Goal: Task Accomplishment & Management: Manage account settings

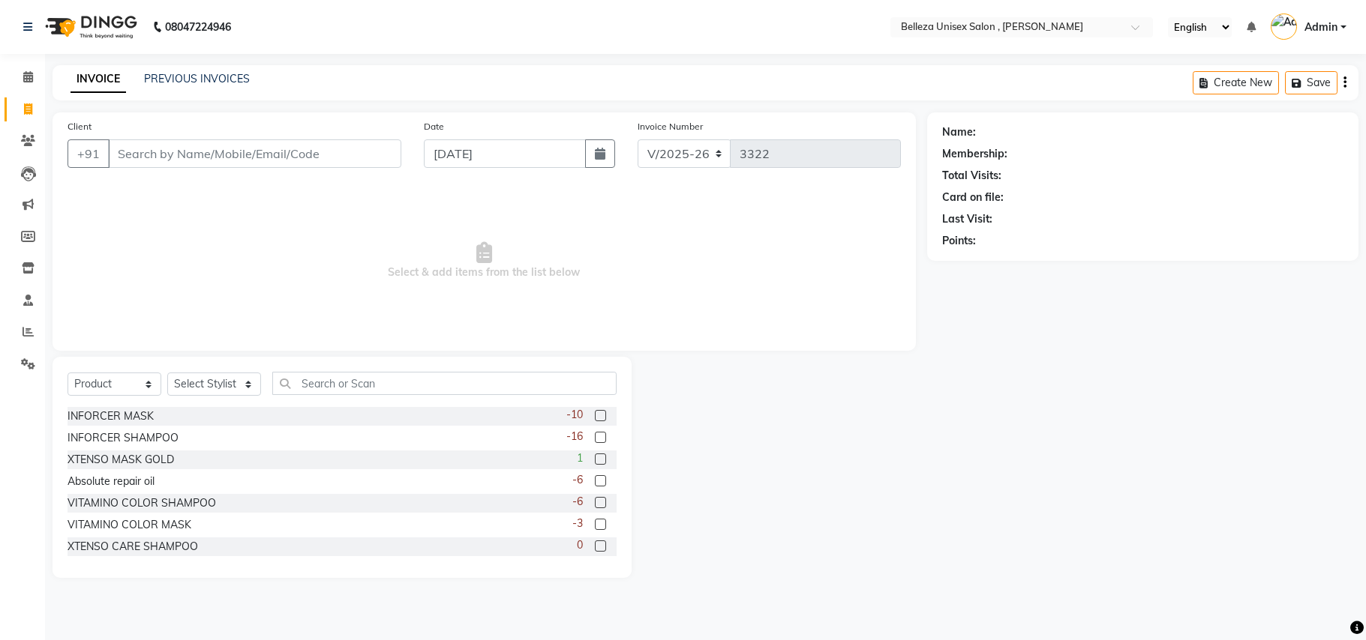
select select "4047"
select select "product"
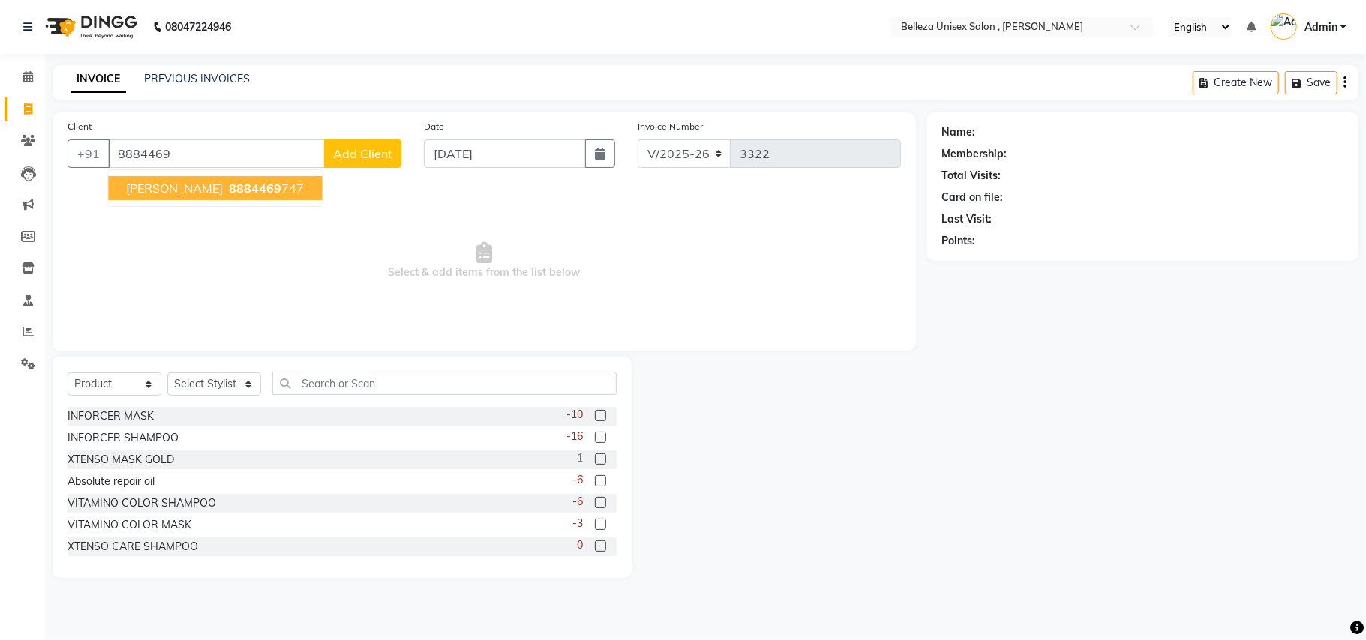
click at [187, 177] on button "[PERSON_NAME] 8884469 747" at bounding box center [215, 188] width 214 height 24
type input "8884469747"
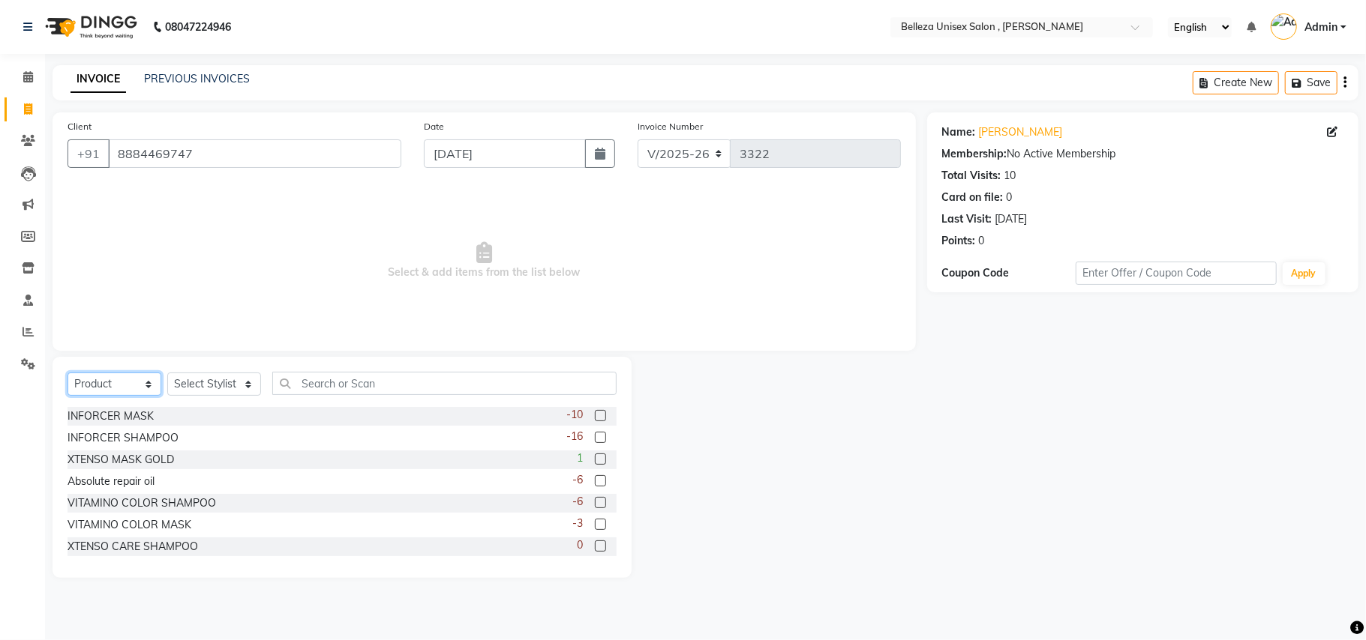
click at [100, 385] on select "Select Service Product Membership Package Voucher Prepaid Gift Card" at bounding box center [114, 384] width 94 height 23
select select "service"
click at [67, 373] on select "Select Service Product Membership Package Voucher Prepaid Gift Card" at bounding box center [114, 384] width 94 height 23
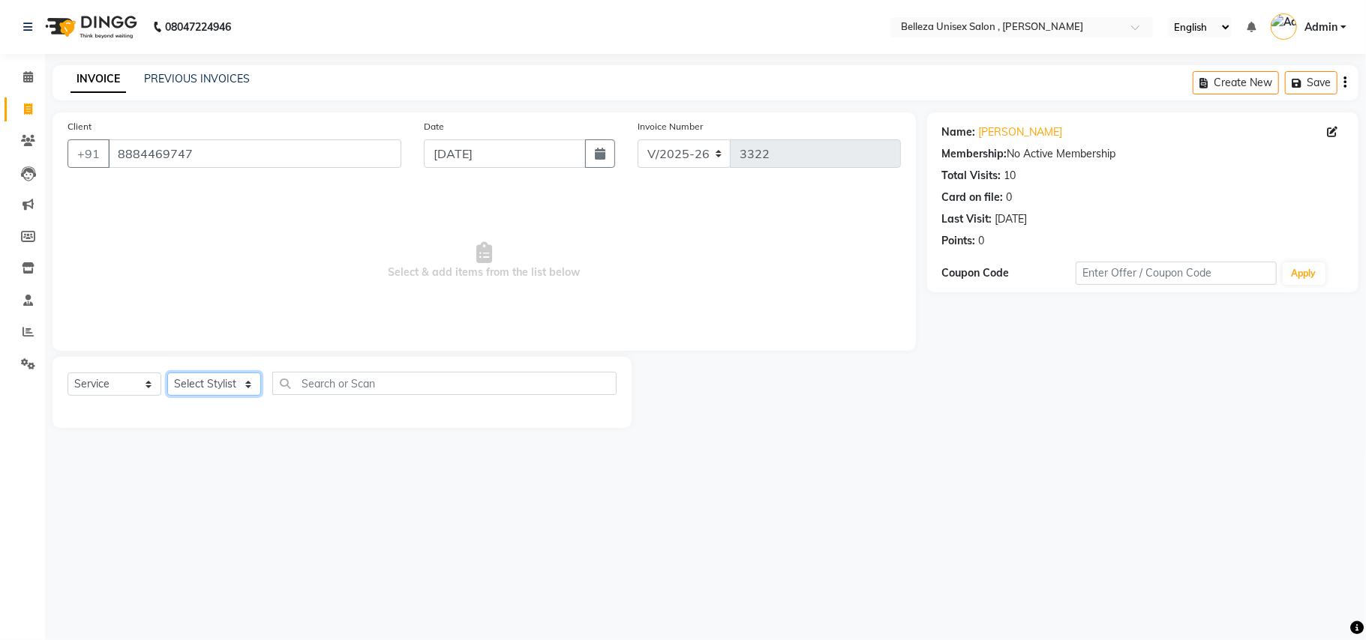
click at [183, 382] on select "Select Stylist [PERSON_NAME] Barsa Boss [PERSON_NAME] [PERSON_NAME] [PERSON_NAM…" at bounding box center [214, 384] width 94 height 23
select select "52542"
click at [167, 373] on select "Select Stylist [PERSON_NAME] Barsa Boss [PERSON_NAME] [PERSON_NAME] [PERSON_NAM…" at bounding box center [214, 384] width 94 height 23
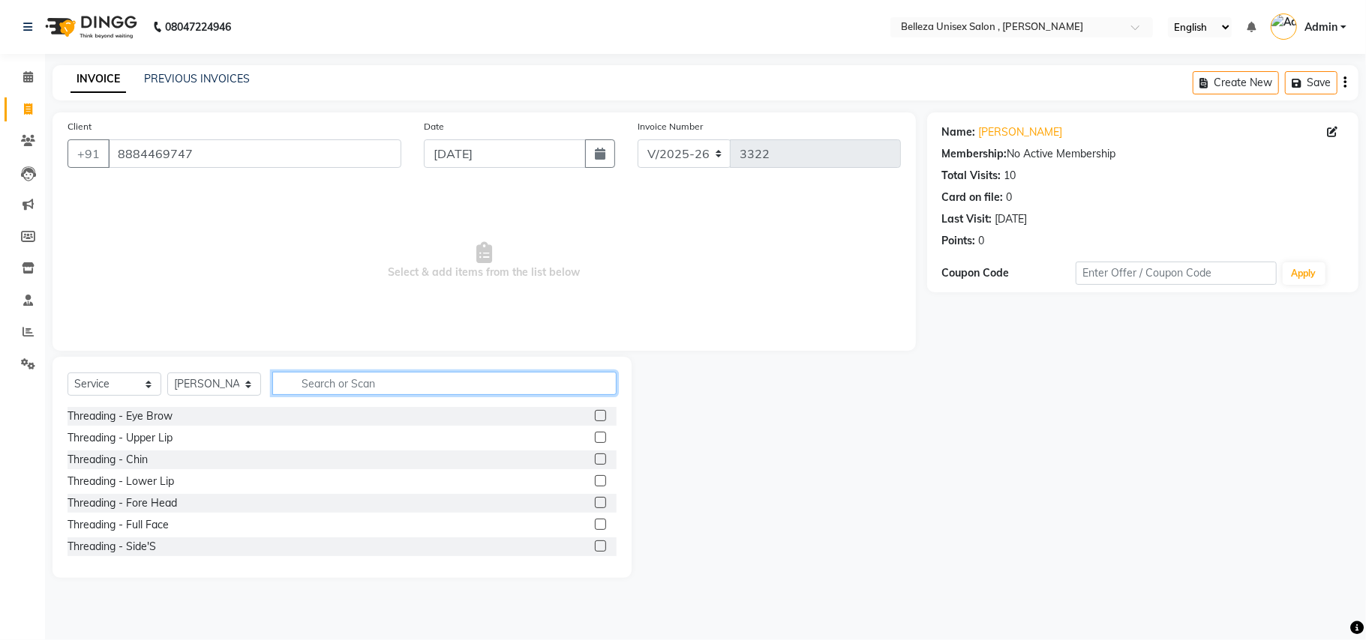
click at [340, 388] on input "text" at bounding box center [444, 383] width 344 height 23
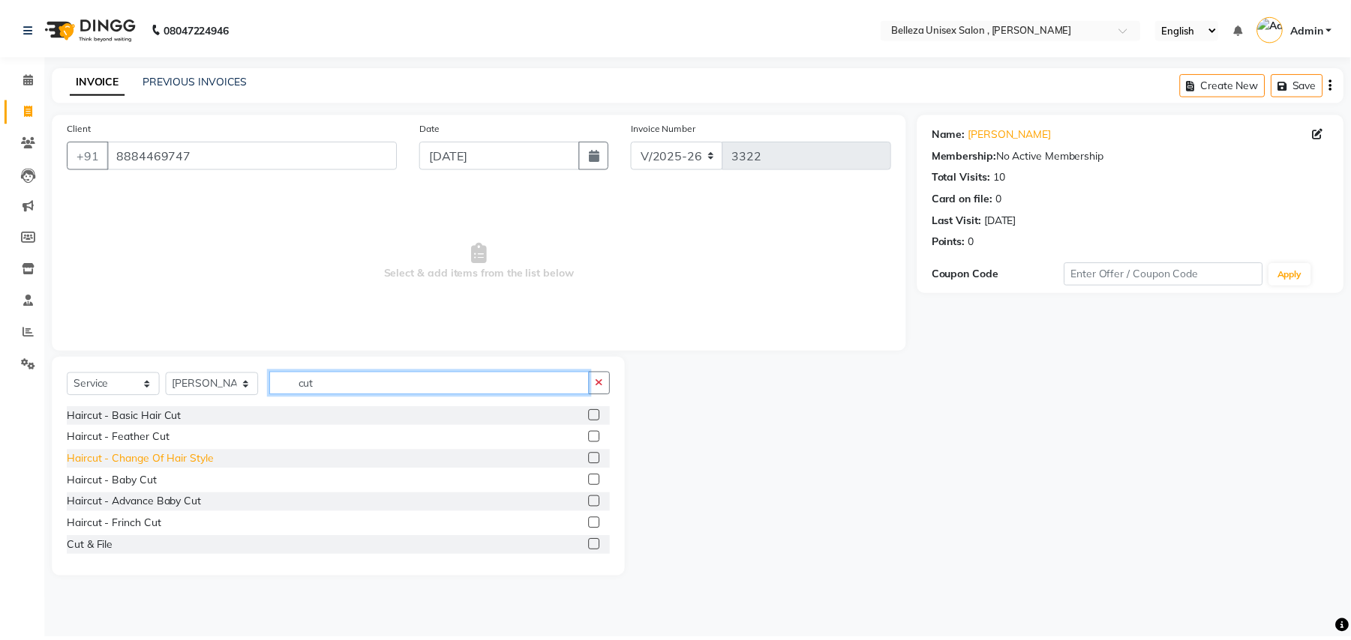
scroll to position [100, 0]
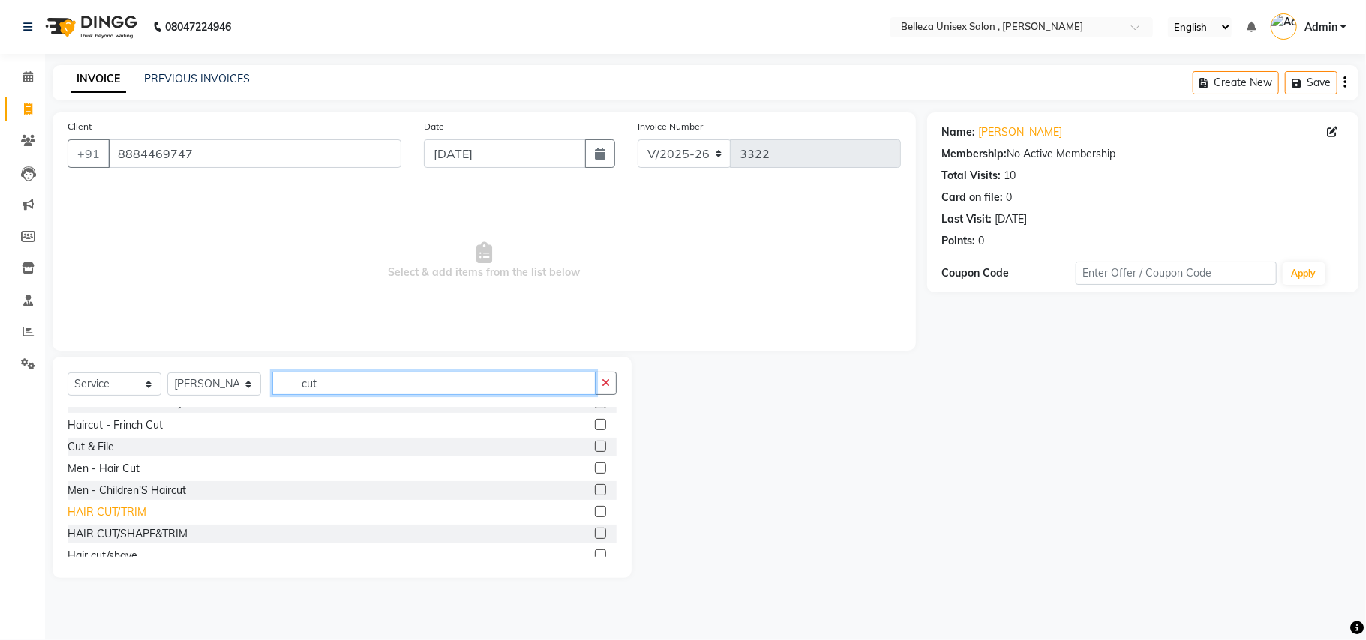
type input "cut"
click at [127, 511] on div "HAIR CUT/TRIM" at bounding box center [106, 513] width 79 height 16
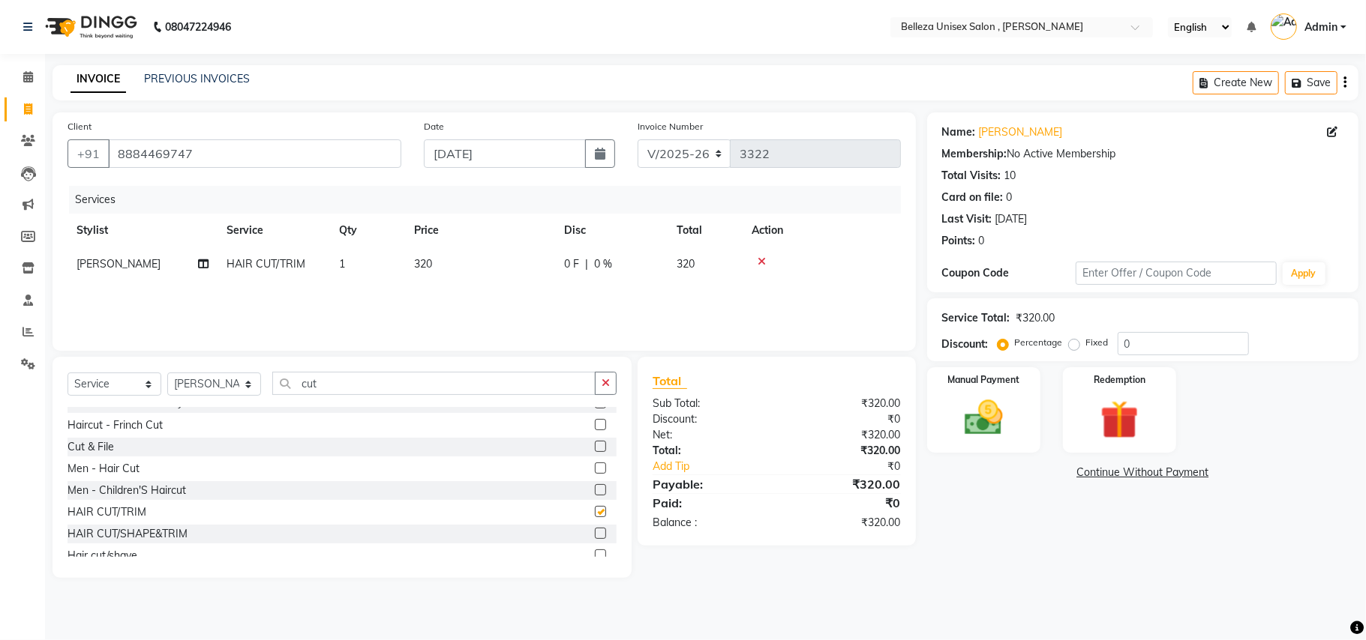
checkbox input "false"
click at [969, 408] on img at bounding box center [983, 418] width 65 height 46
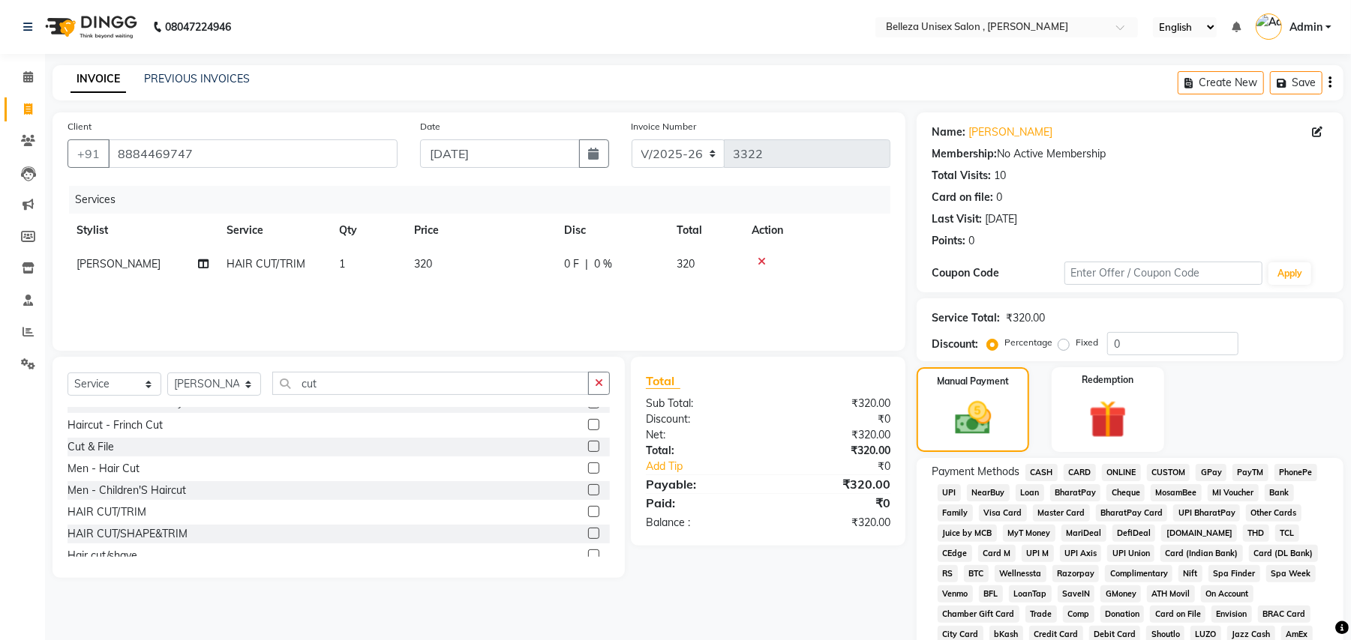
click at [943, 490] on span "UPI" at bounding box center [948, 492] width 23 height 17
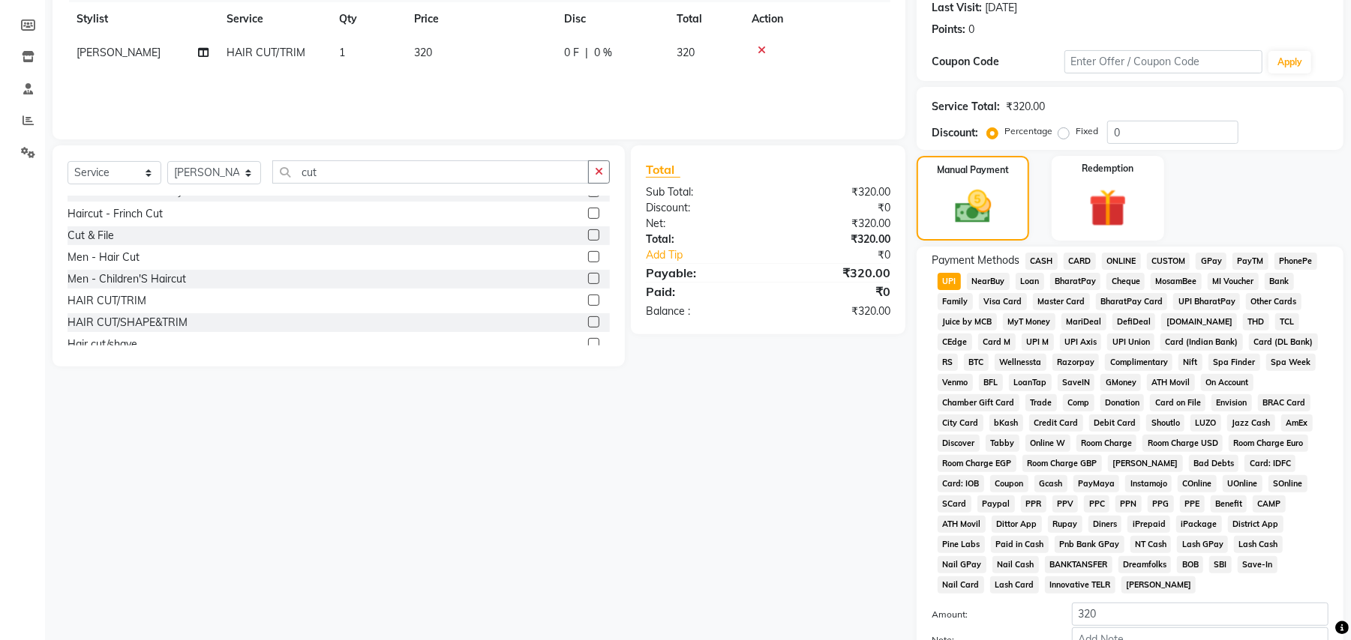
scroll to position [346, 0]
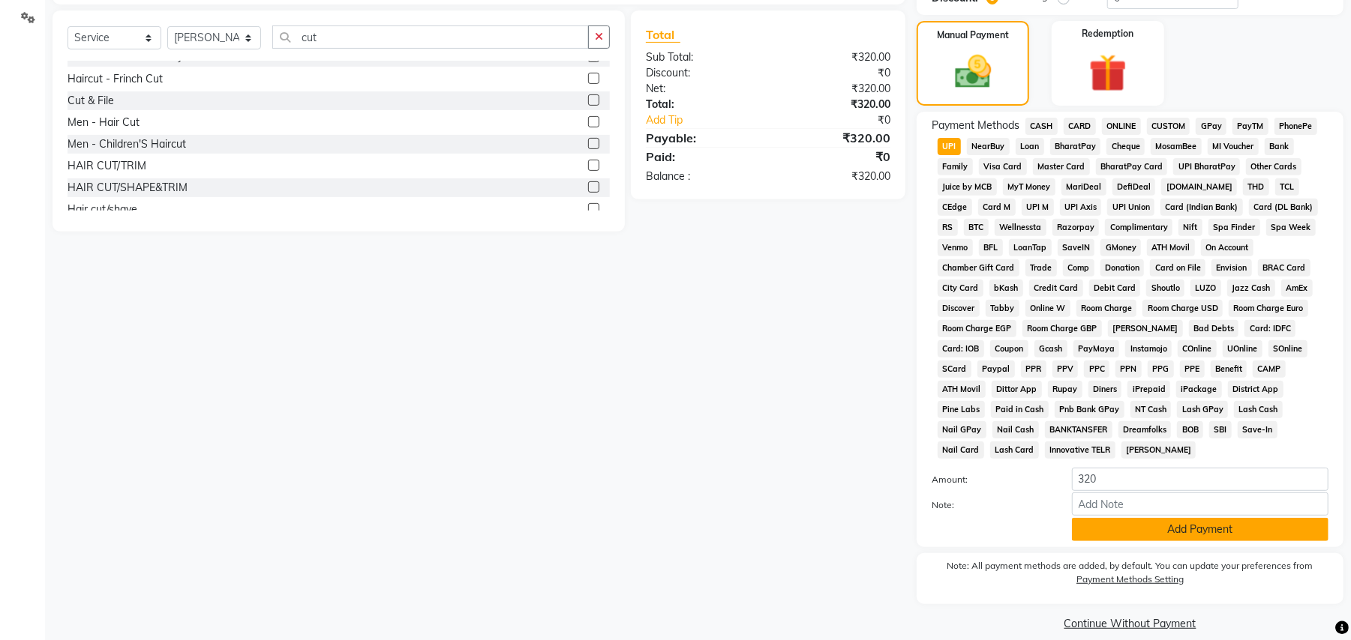
click at [1150, 518] on button "Add Payment" at bounding box center [1200, 529] width 256 height 23
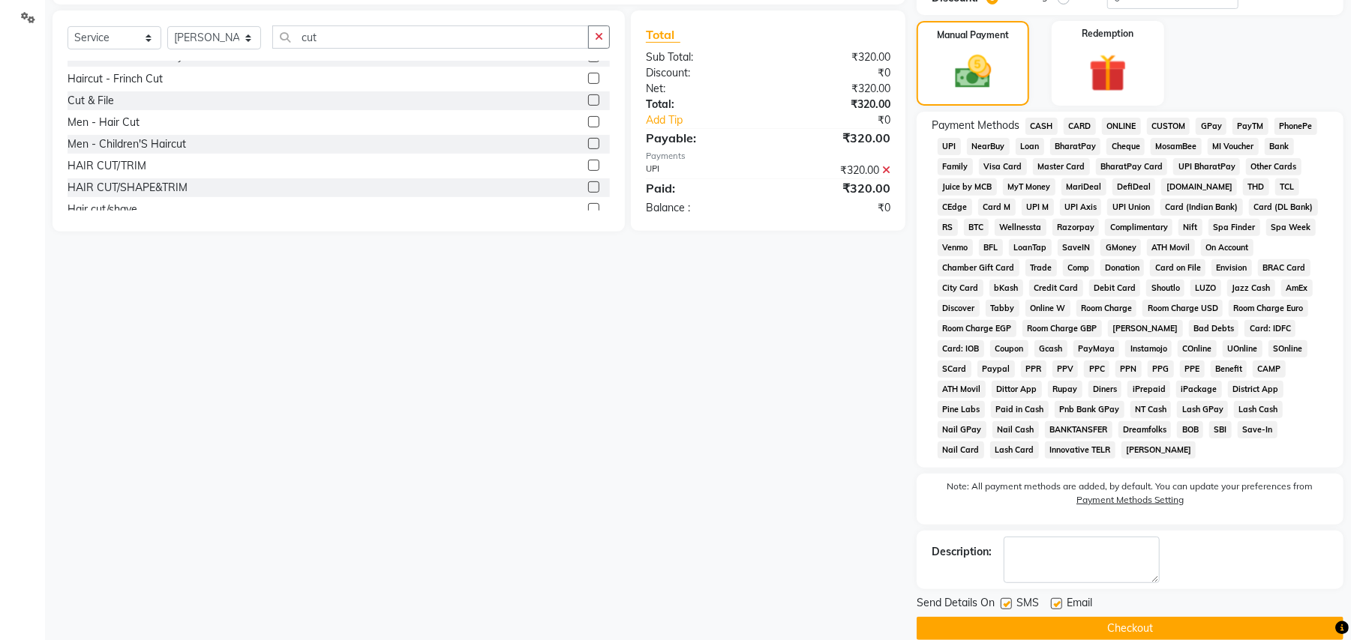
click at [1117, 617] on button "Checkout" at bounding box center [1129, 628] width 427 height 23
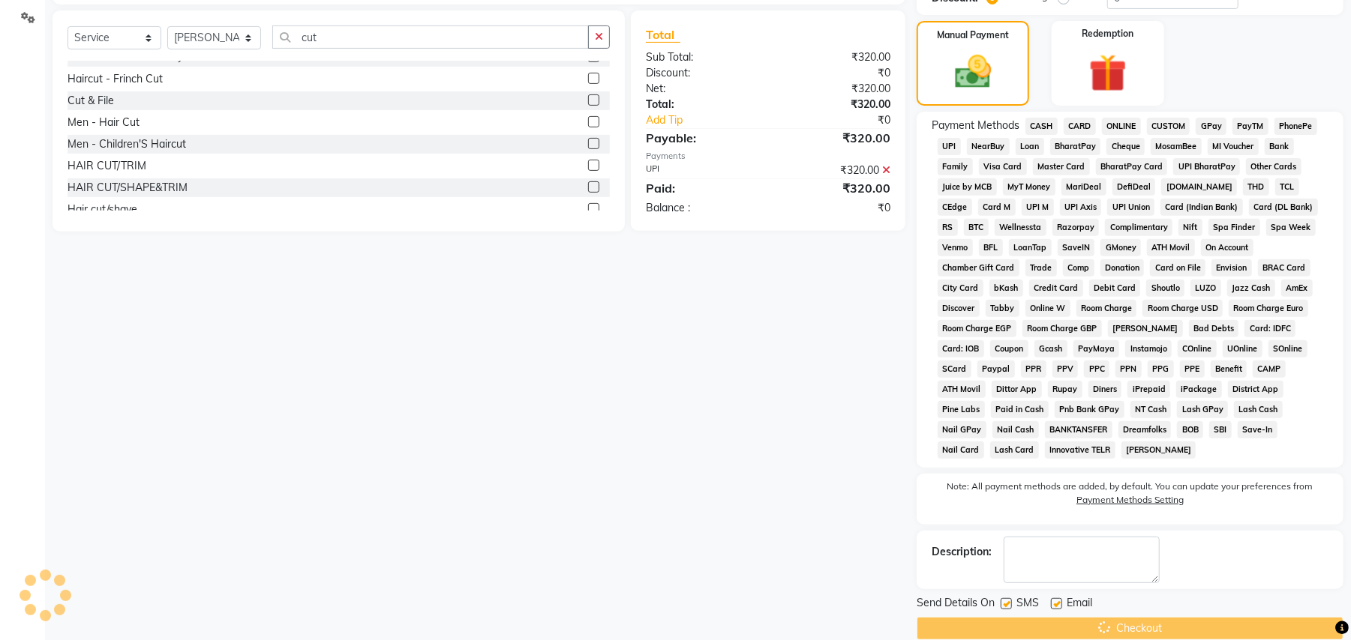
scroll to position [10, 0]
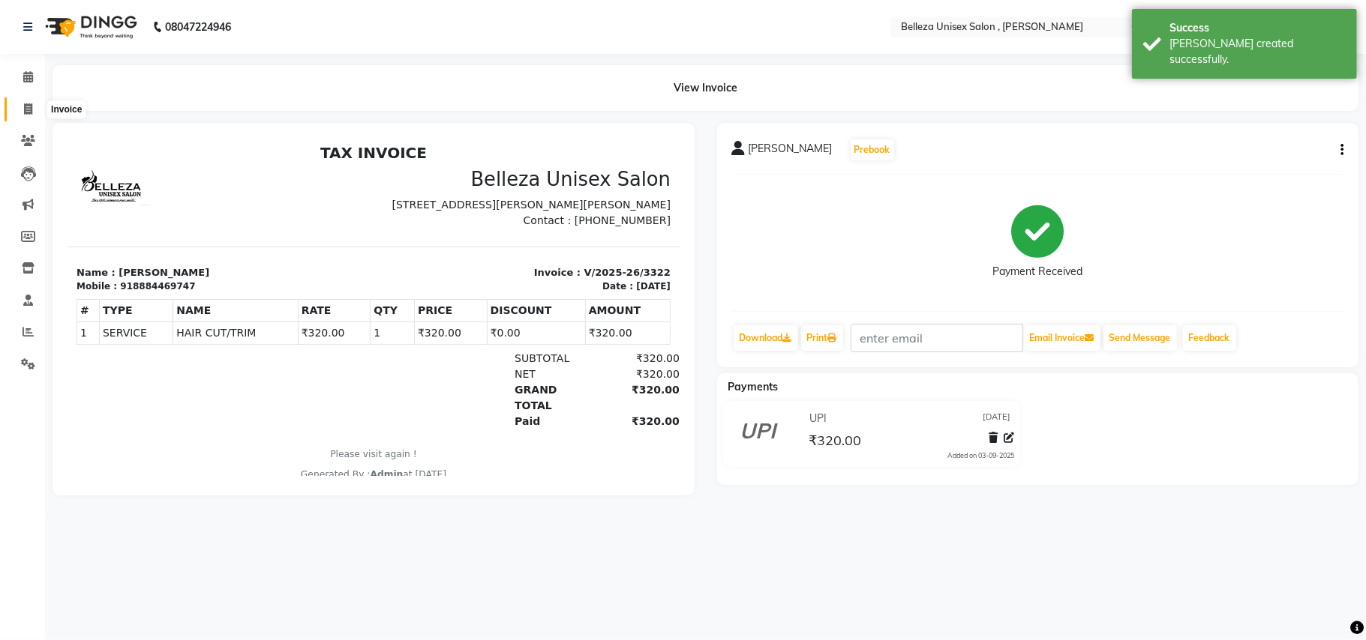
click at [24, 103] on icon at bounding box center [28, 108] width 8 height 11
select select "service"
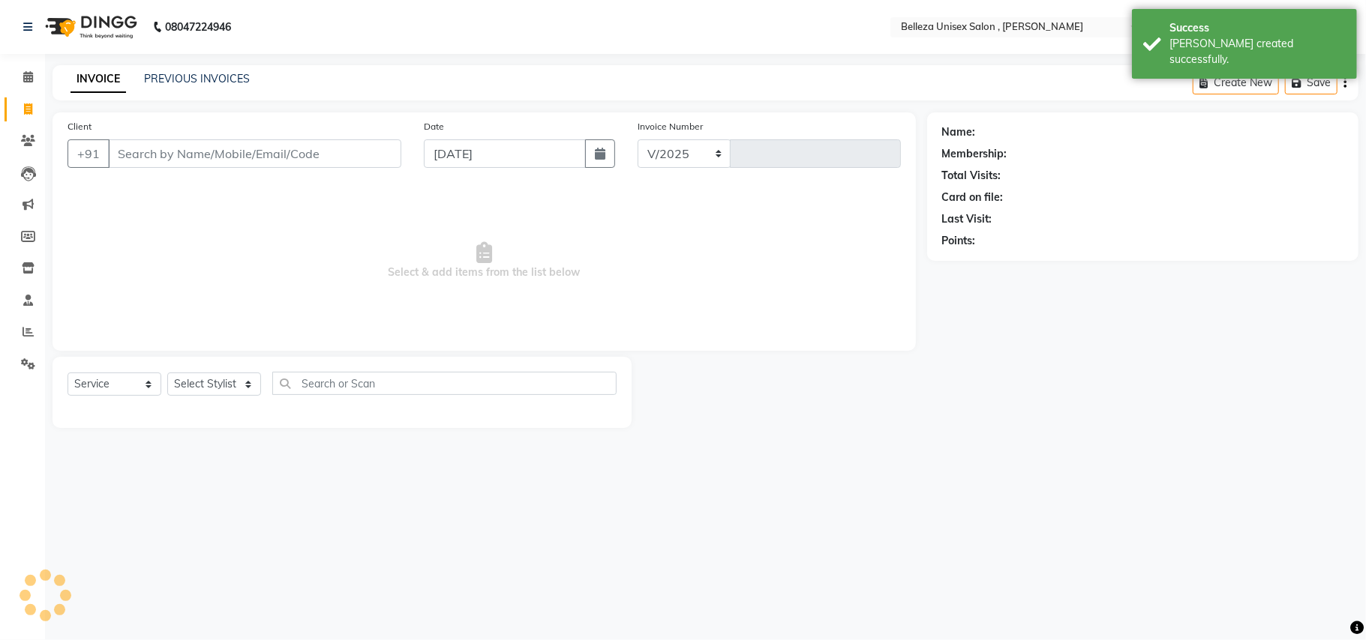
select select "4047"
type input "3323"
select select "product"
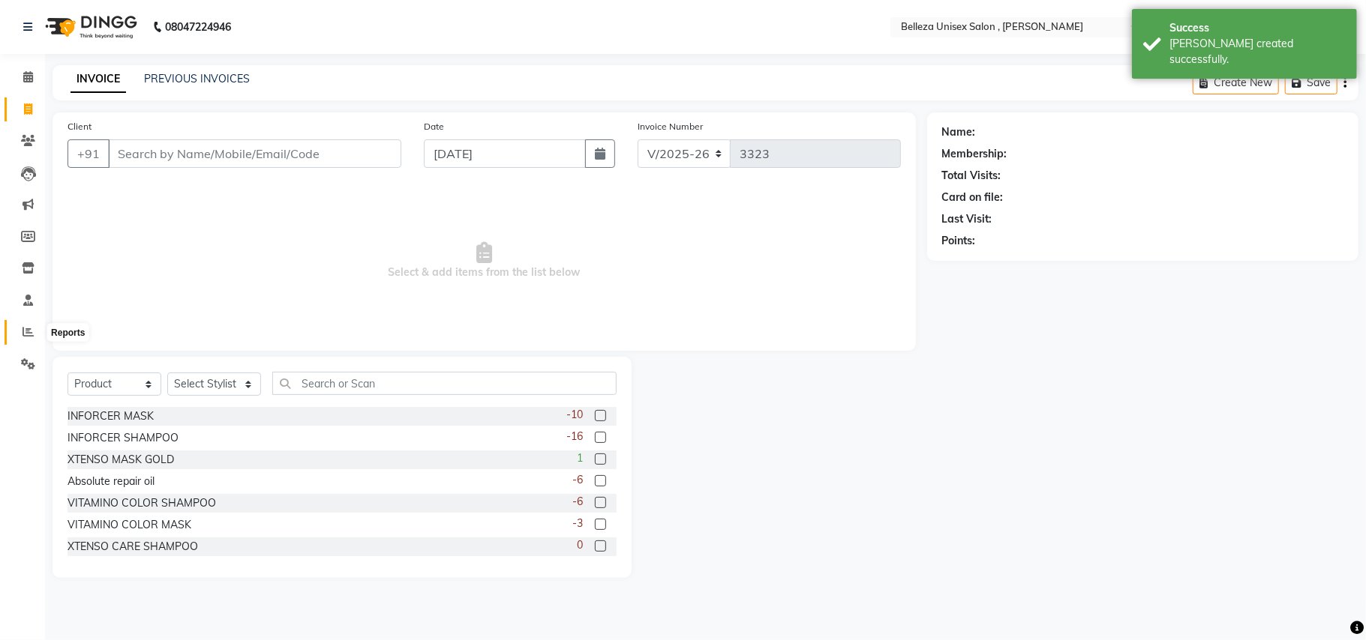
click at [16, 325] on span at bounding box center [28, 332] width 26 height 17
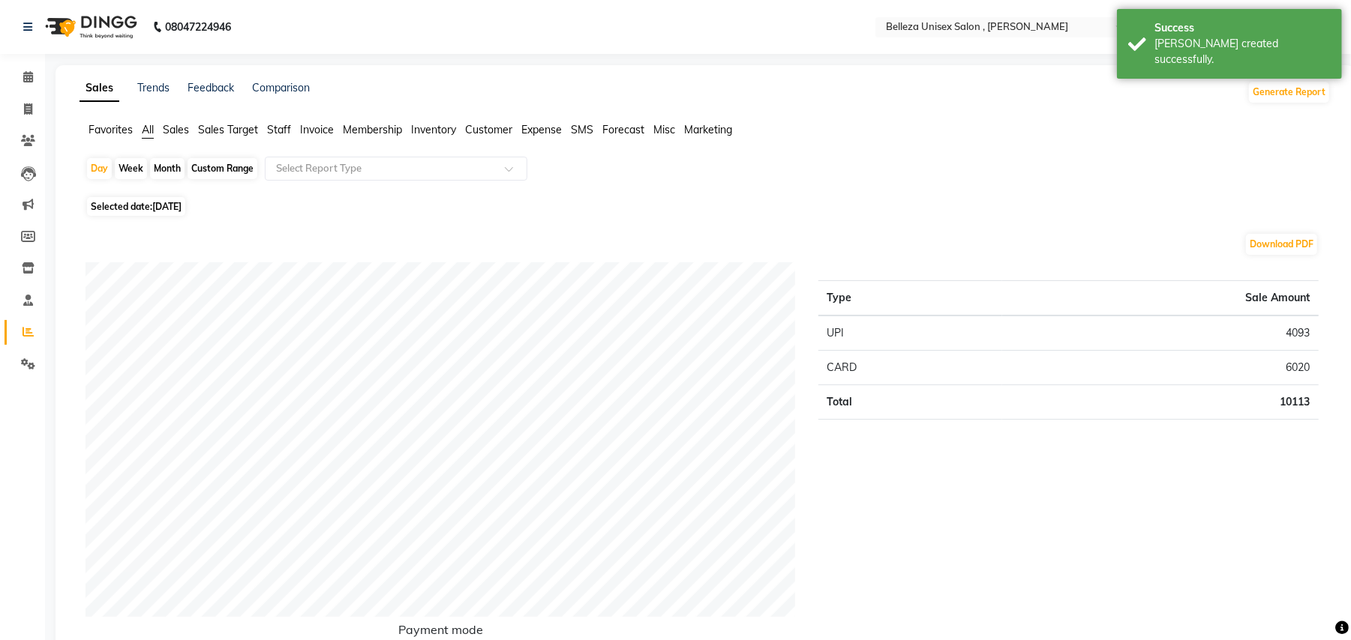
click at [286, 130] on span "Staff" at bounding box center [279, 129] width 24 height 13
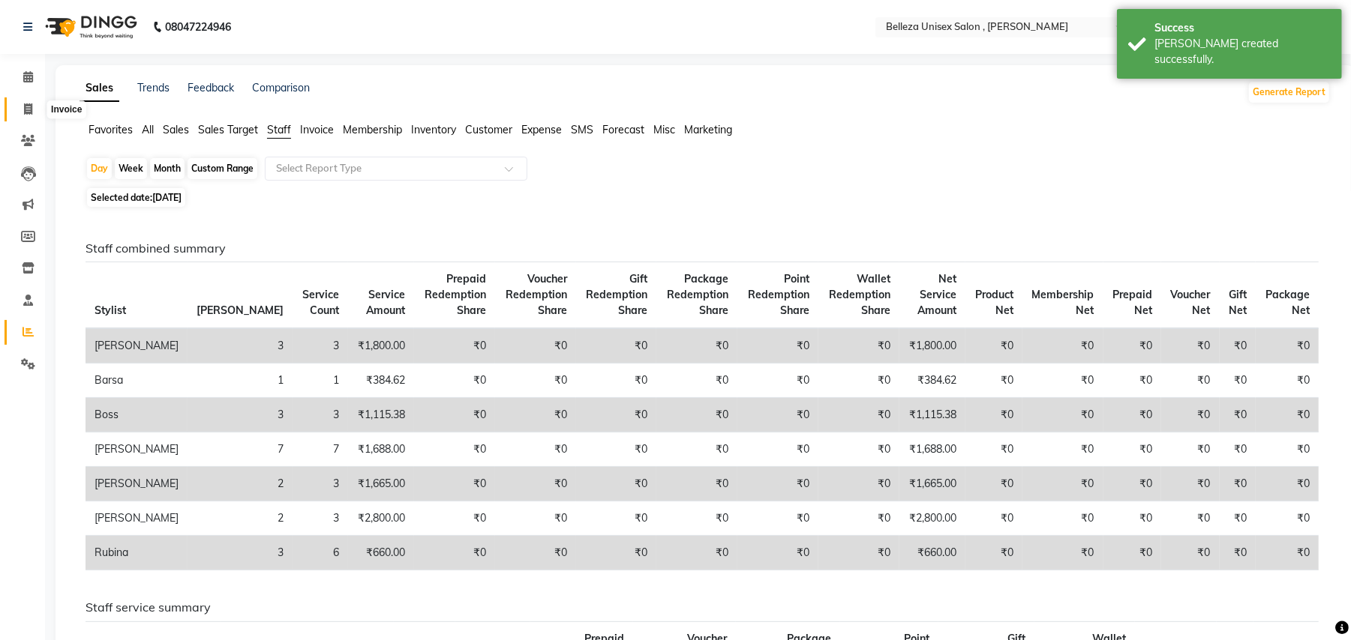
click at [25, 109] on icon at bounding box center [28, 108] width 8 height 11
select select "service"
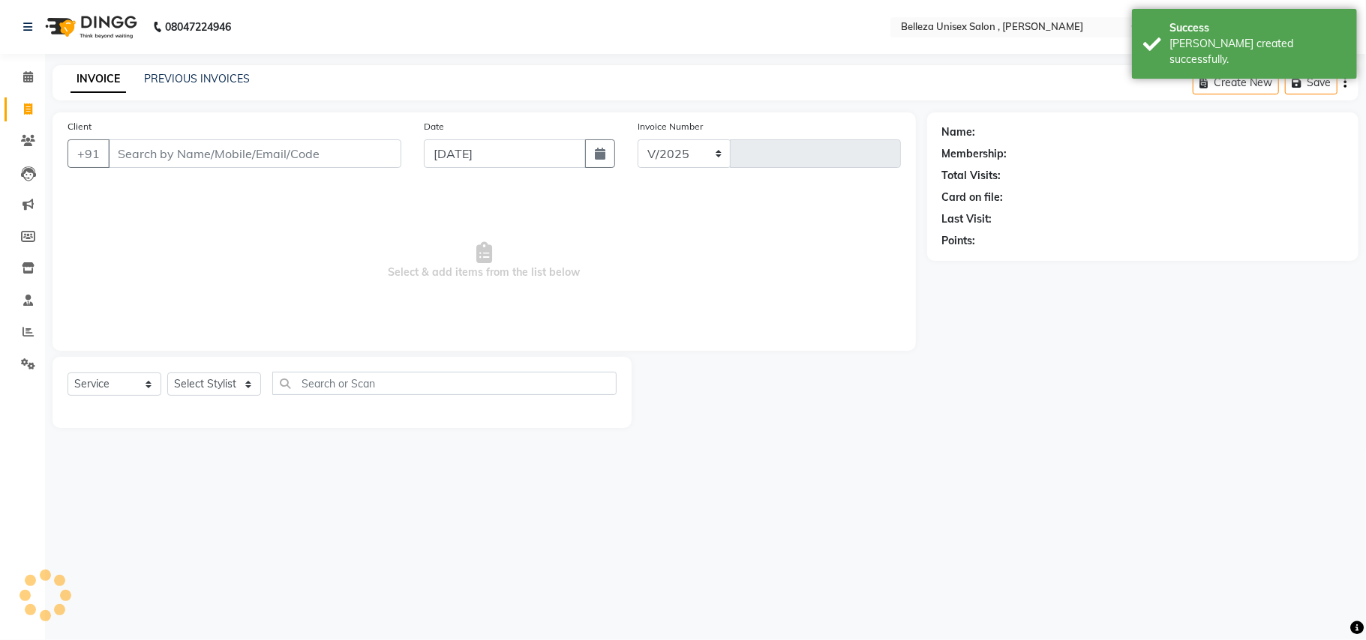
select select "4047"
type input "3323"
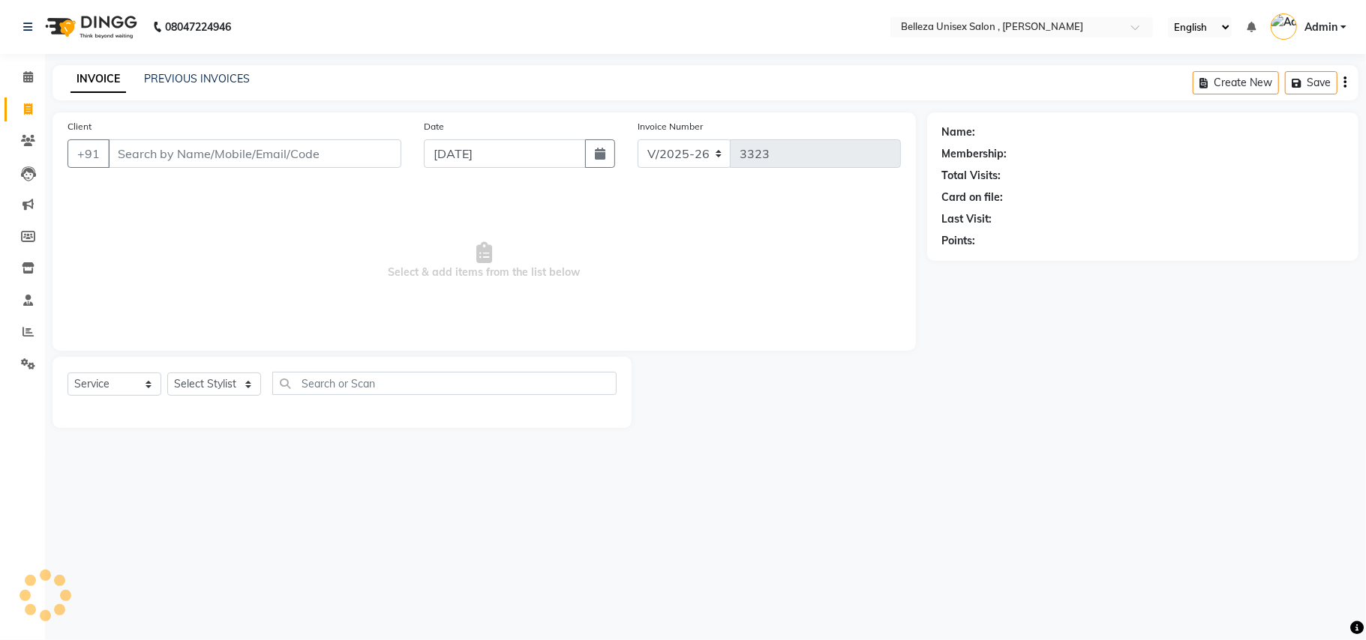
select select "product"
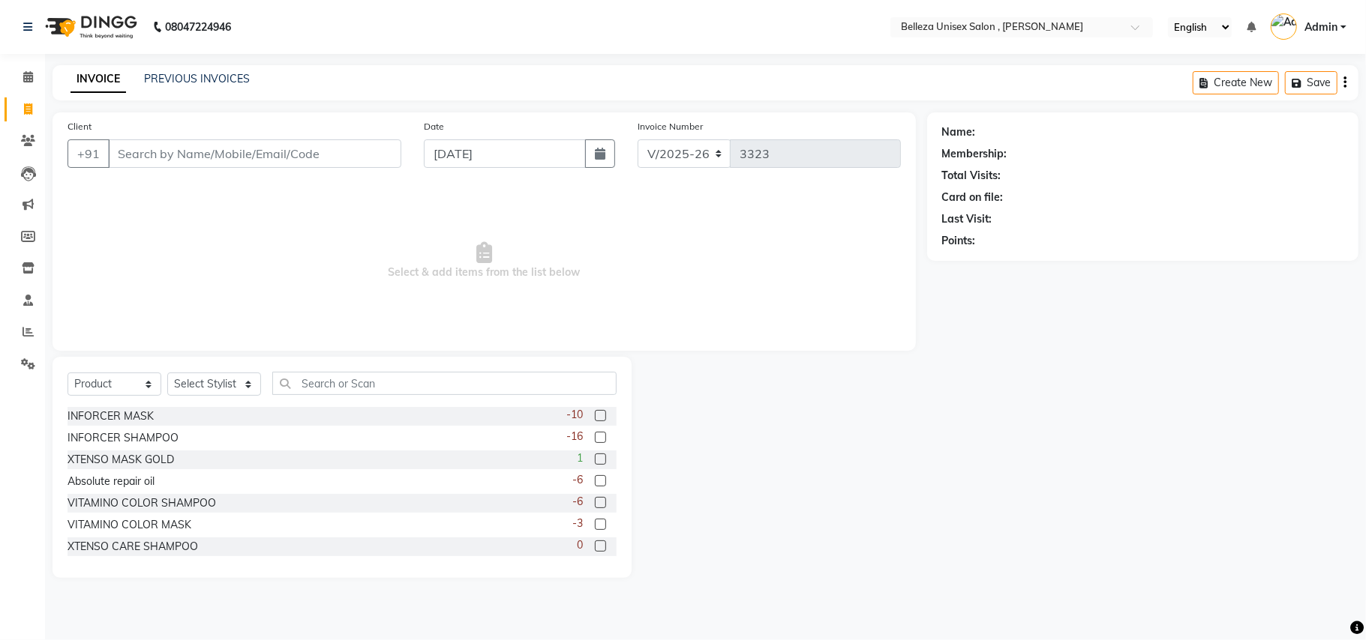
click at [310, 160] on input "Client" at bounding box center [254, 153] width 293 height 28
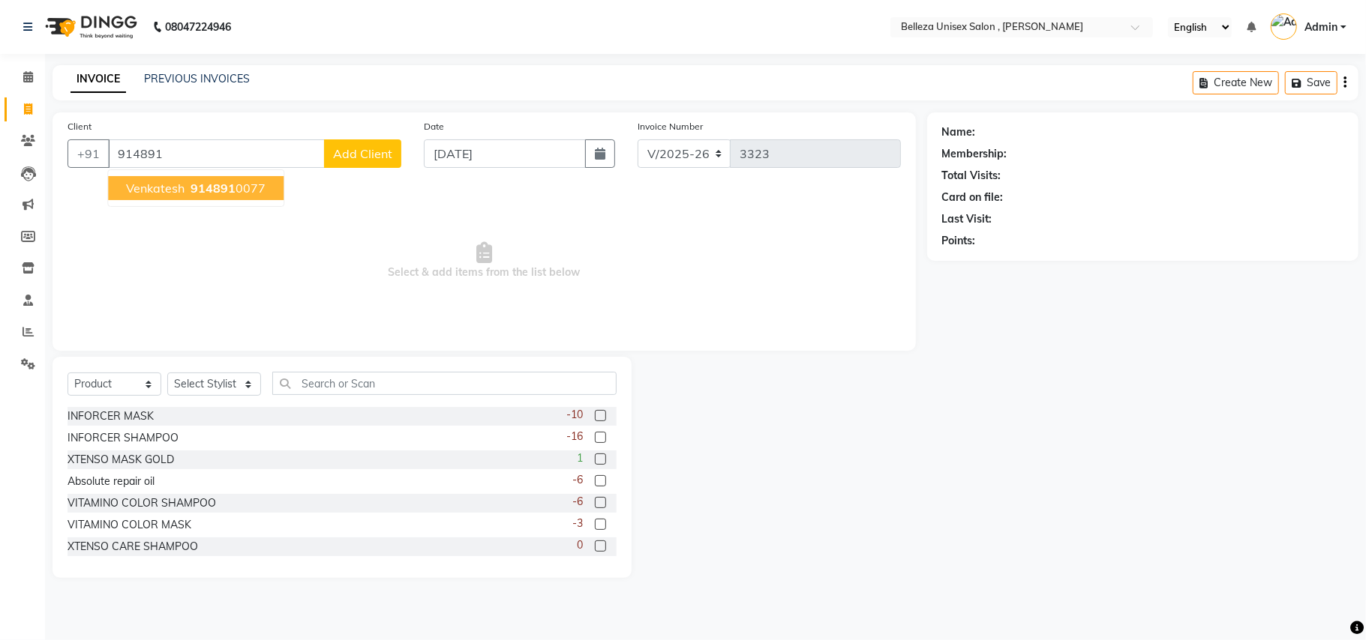
click at [205, 193] on span "914891" at bounding box center [212, 188] width 45 height 15
type input "9148910077"
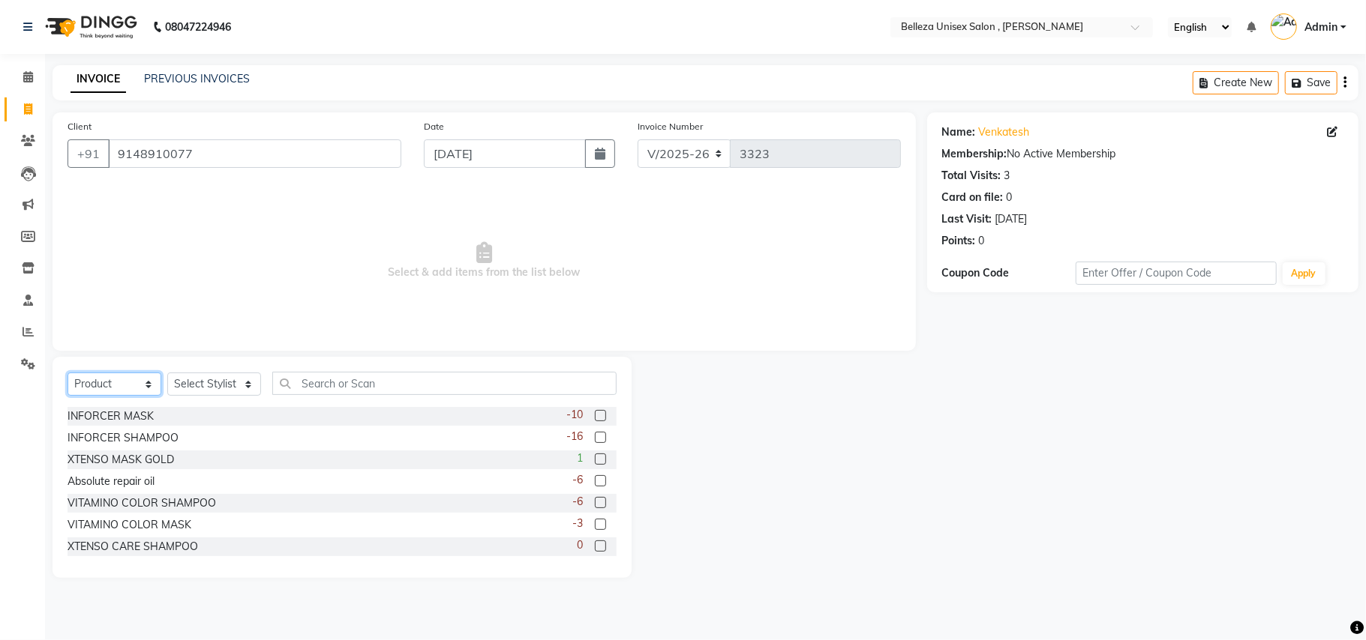
click at [112, 382] on select "Select Service Product Membership Package Voucher Prepaid Gift Card" at bounding box center [114, 384] width 94 height 23
click at [67, 373] on select "Select Service Product Membership Package Voucher Prepaid Gift Card" at bounding box center [114, 384] width 94 height 23
click at [121, 388] on select "Select Service Product Membership Package Voucher Prepaid Gift Card" at bounding box center [114, 384] width 94 height 23
select select "service"
click at [67, 373] on select "Select Service Product Membership Package Voucher Prepaid Gift Card" at bounding box center [114, 384] width 94 height 23
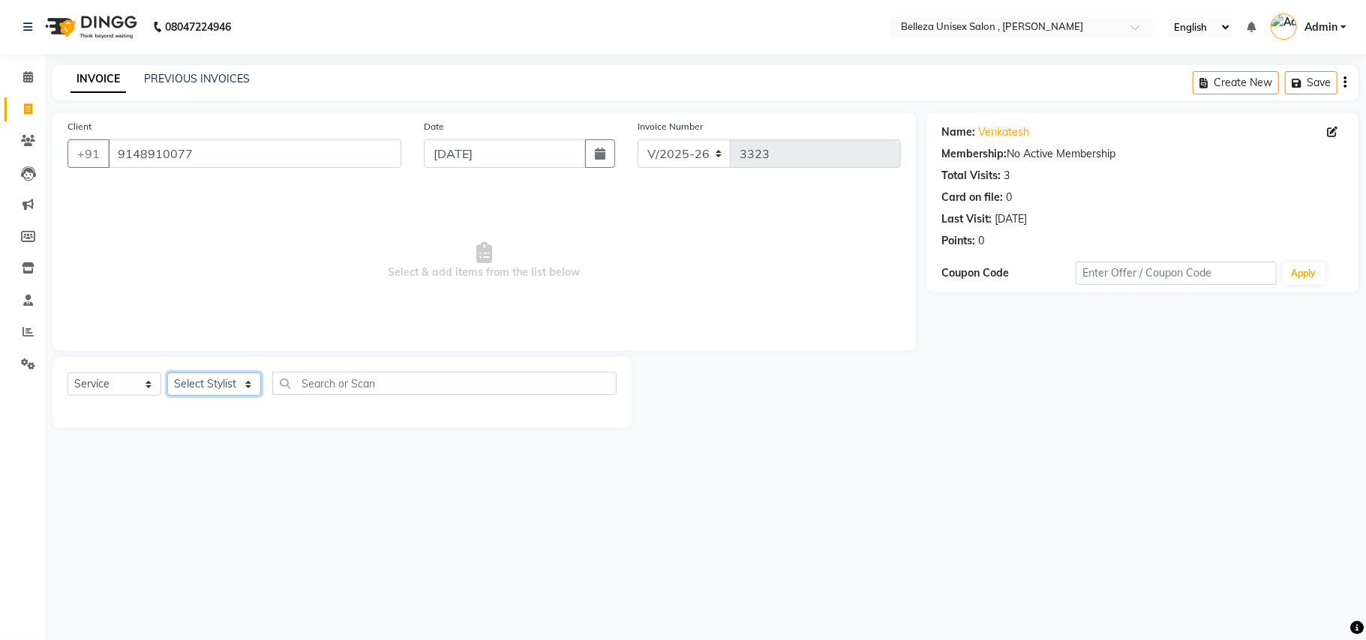
click at [204, 391] on select "Select Stylist [PERSON_NAME] Barsa Boss [PERSON_NAME] [PERSON_NAME] [PERSON_NAM…" at bounding box center [214, 384] width 94 height 23
select select "21578"
click at [167, 373] on select "Select Stylist [PERSON_NAME] Barsa Boss [PERSON_NAME] [PERSON_NAME] [PERSON_NAM…" at bounding box center [214, 384] width 94 height 23
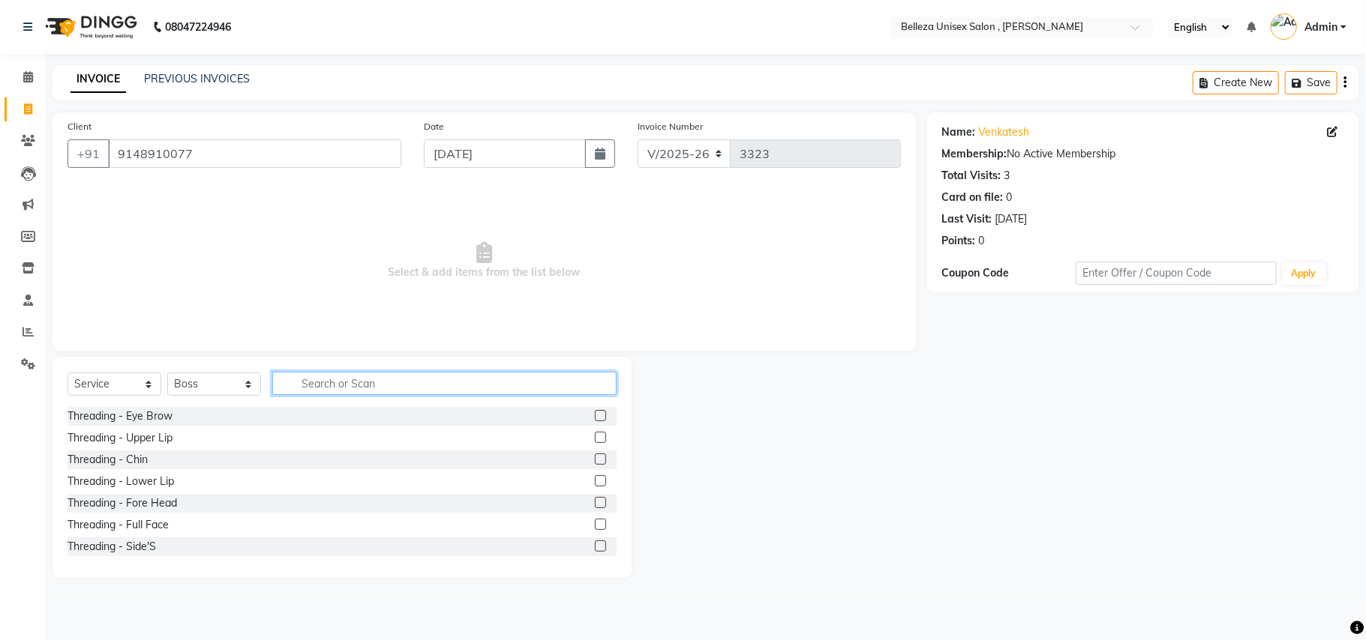
click at [328, 379] on input "text" at bounding box center [444, 383] width 344 height 23
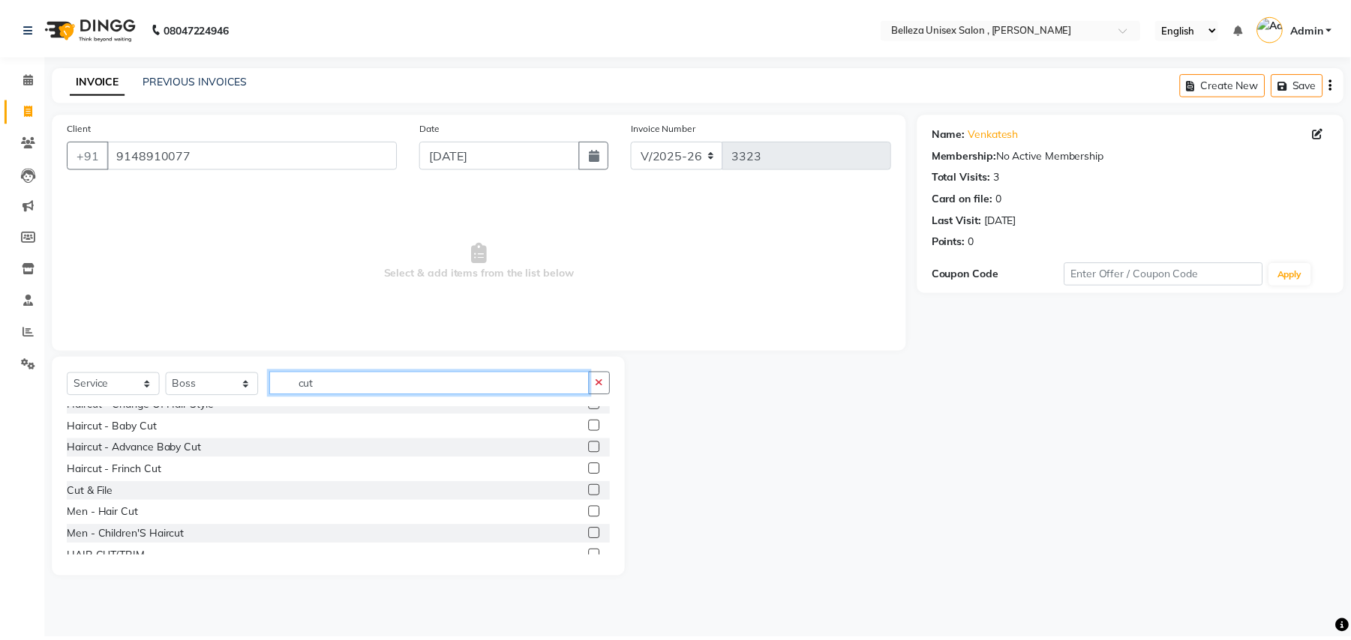
scroll to position [111, 0]
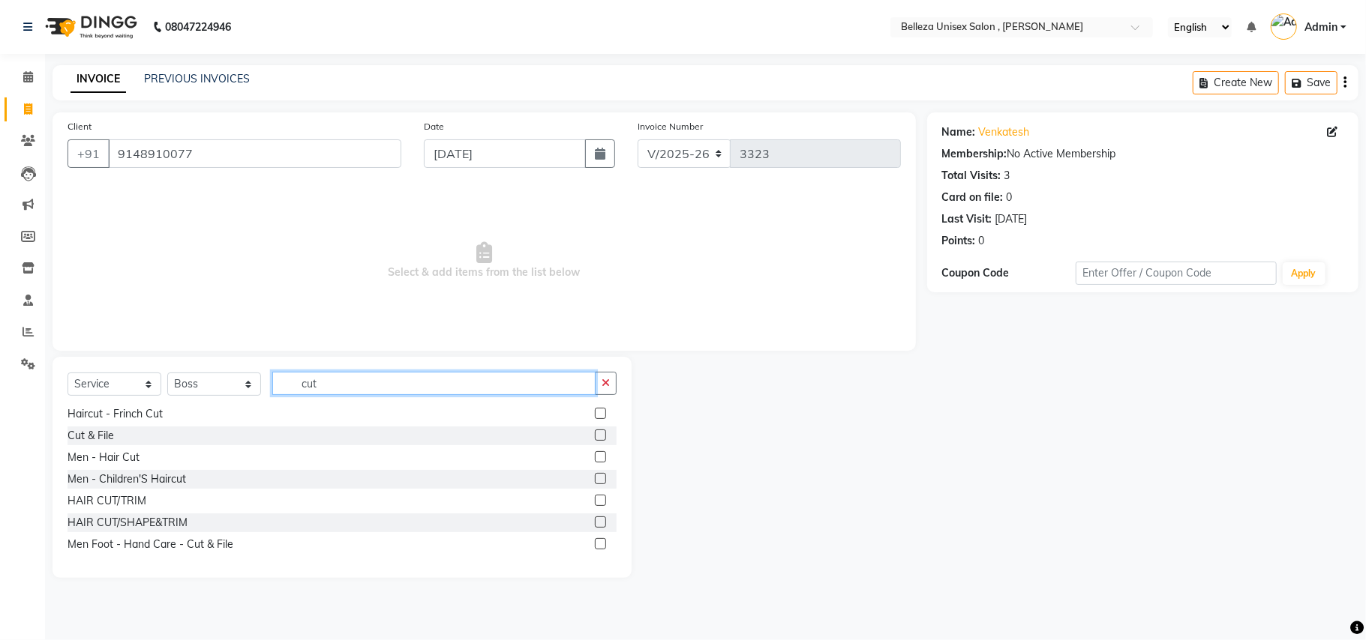
type input "cut"
click at [595, 499] on label at bounding box center [600, 500] width 11 height 11
click at [595, 499] on input "checkbox" at bounding box center [600, 501] width 10 height 10
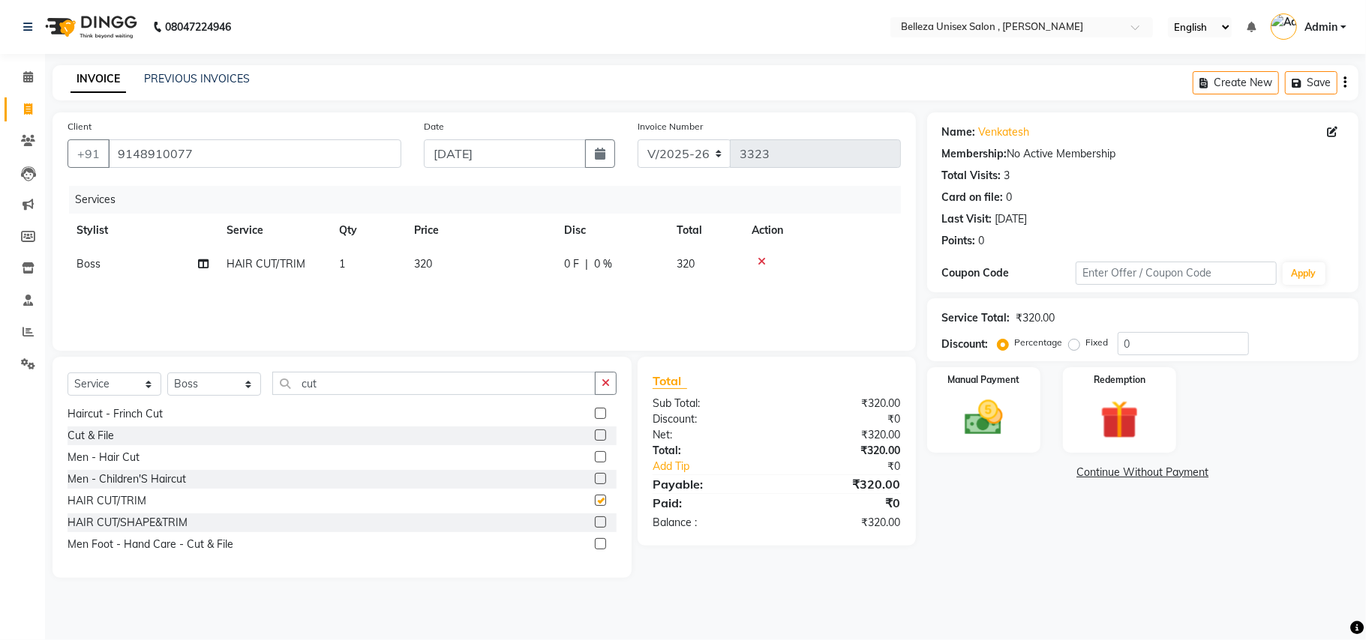
checkbox input "false"
click at [973, 432] on img at bounding box center [983, 418] width 65 height 46
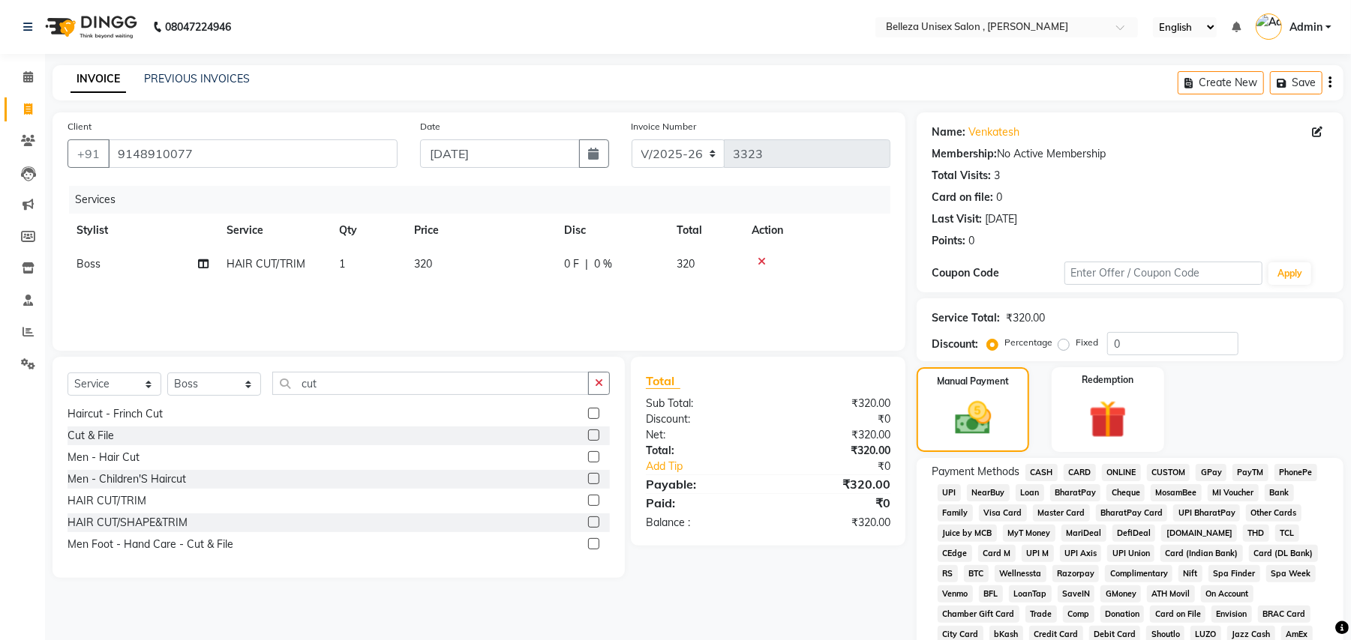
click at [949, 493] on span "UPI" at bounding box center [948, 492] width 23 height 17
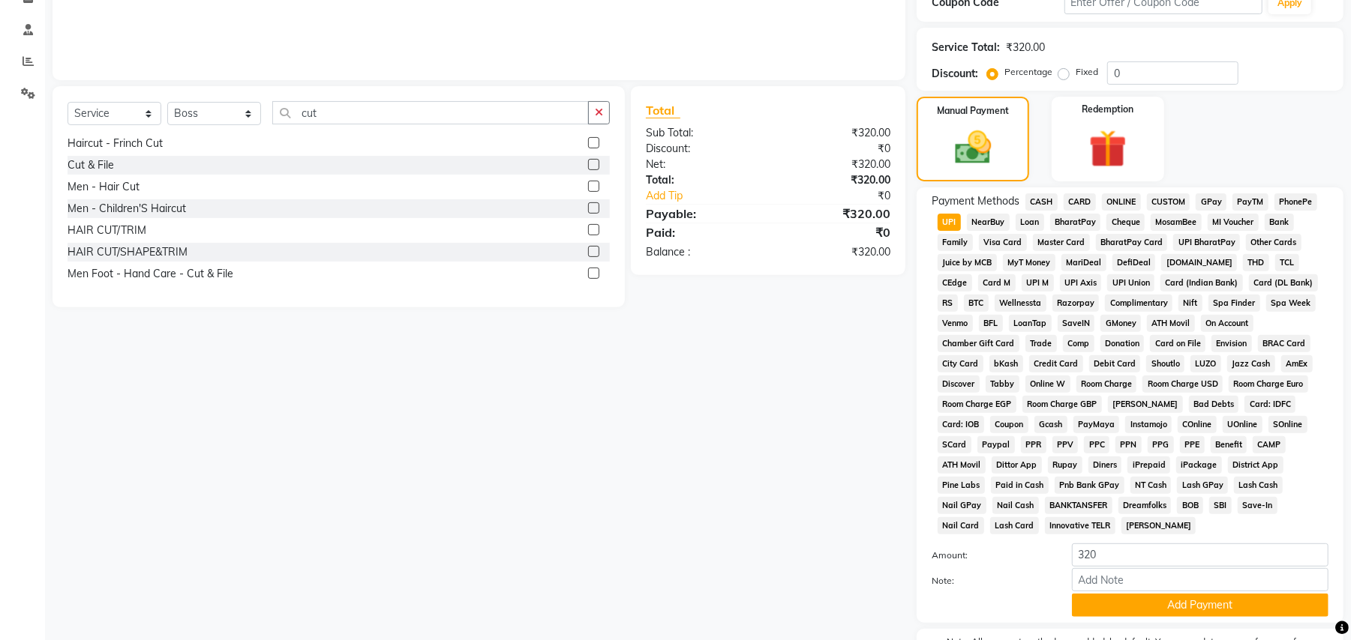
scroll to position [300, 0]
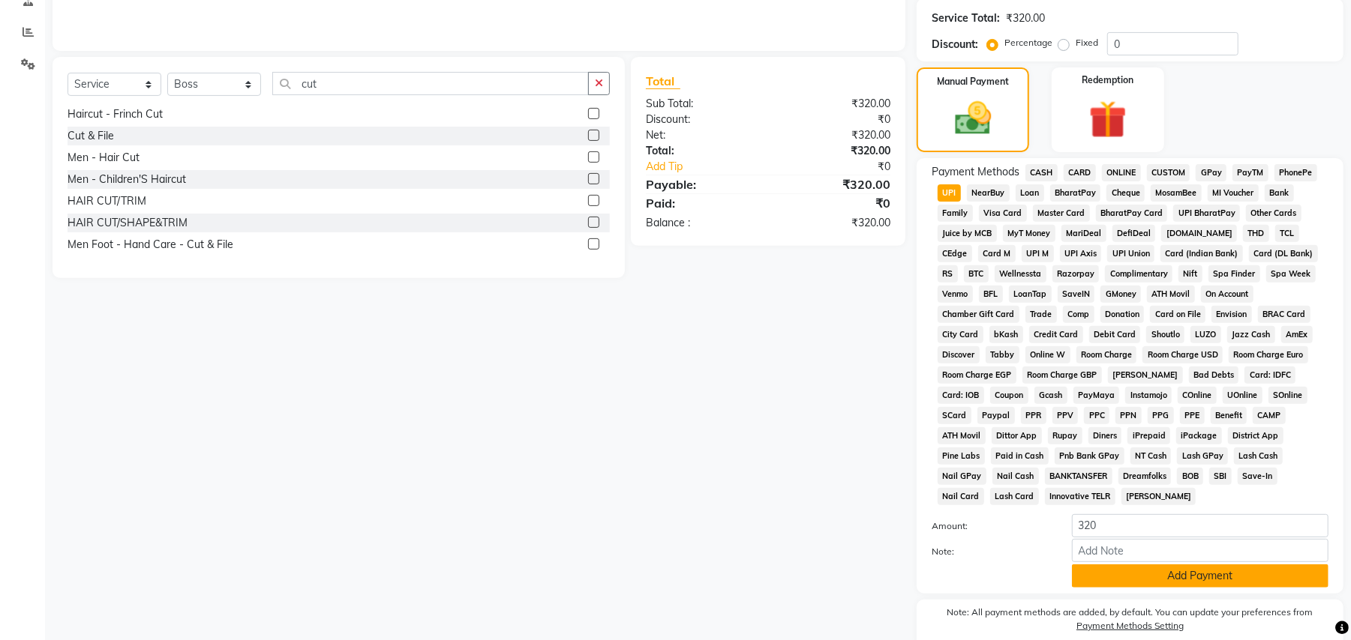
click at [1137, 568] on button "Add Payment" at bounding box center [1200, 576] width 256 height 23
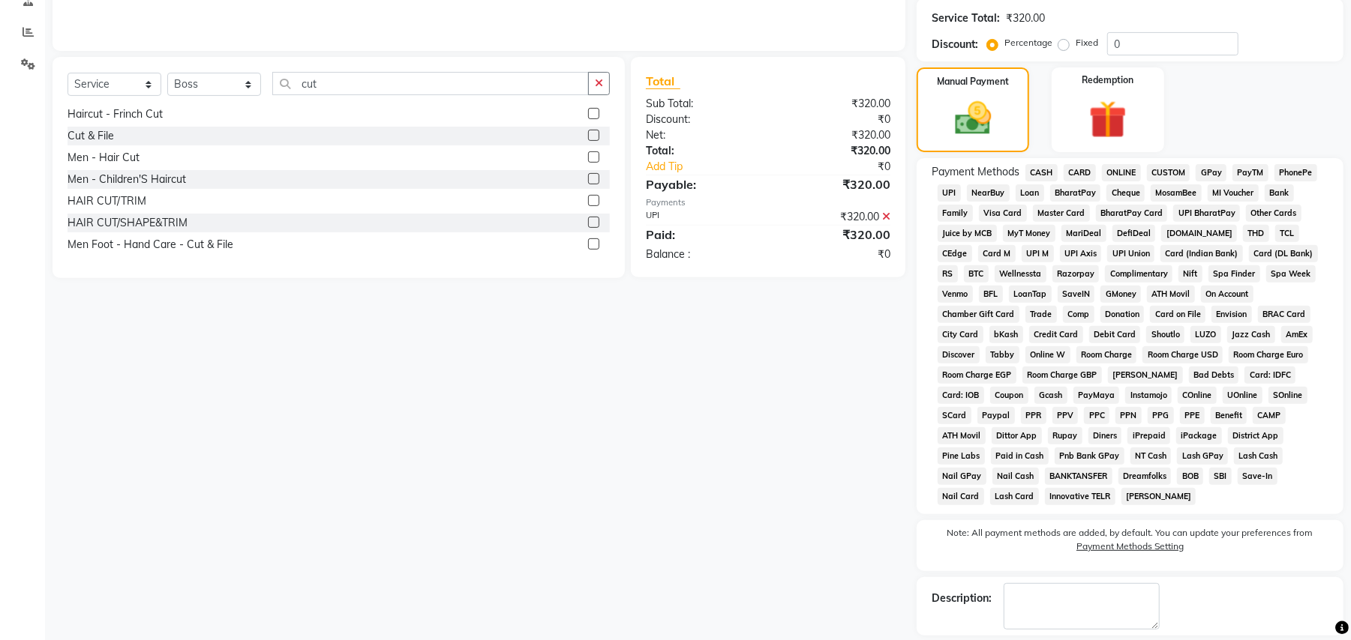
scroll to position [352, 0]
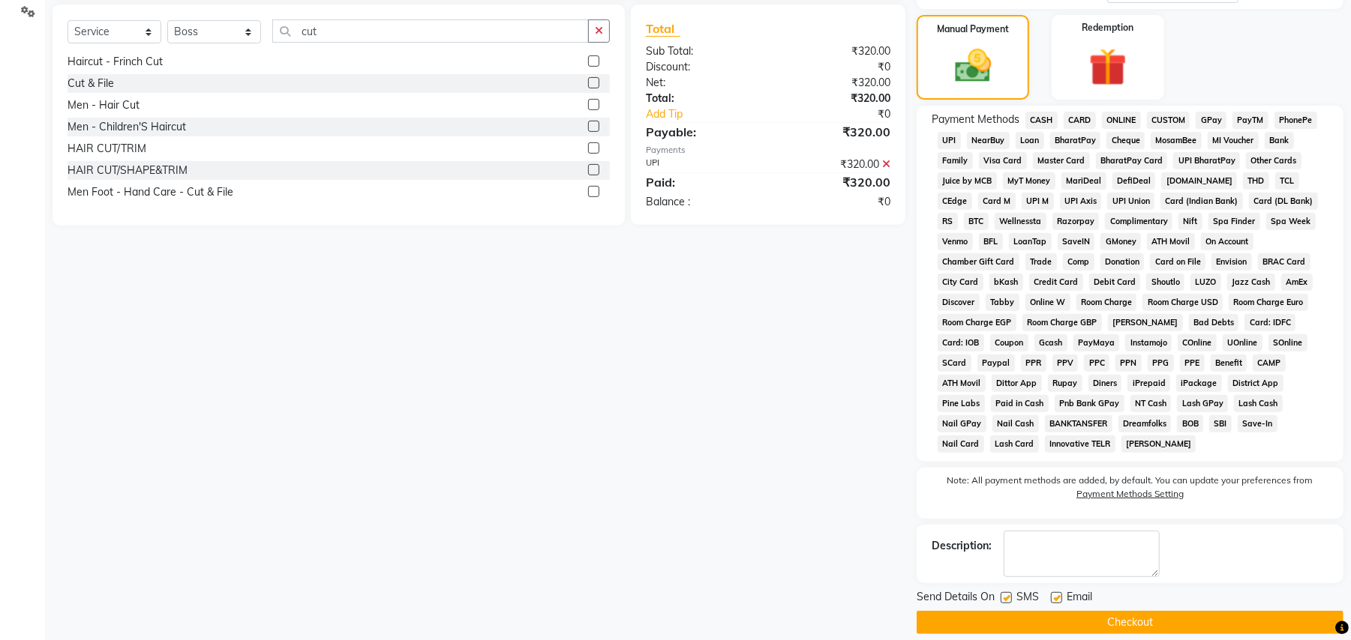
click at [970, 611] on button "Checkout" at bounding box center [1129, 622] width 427 height 23
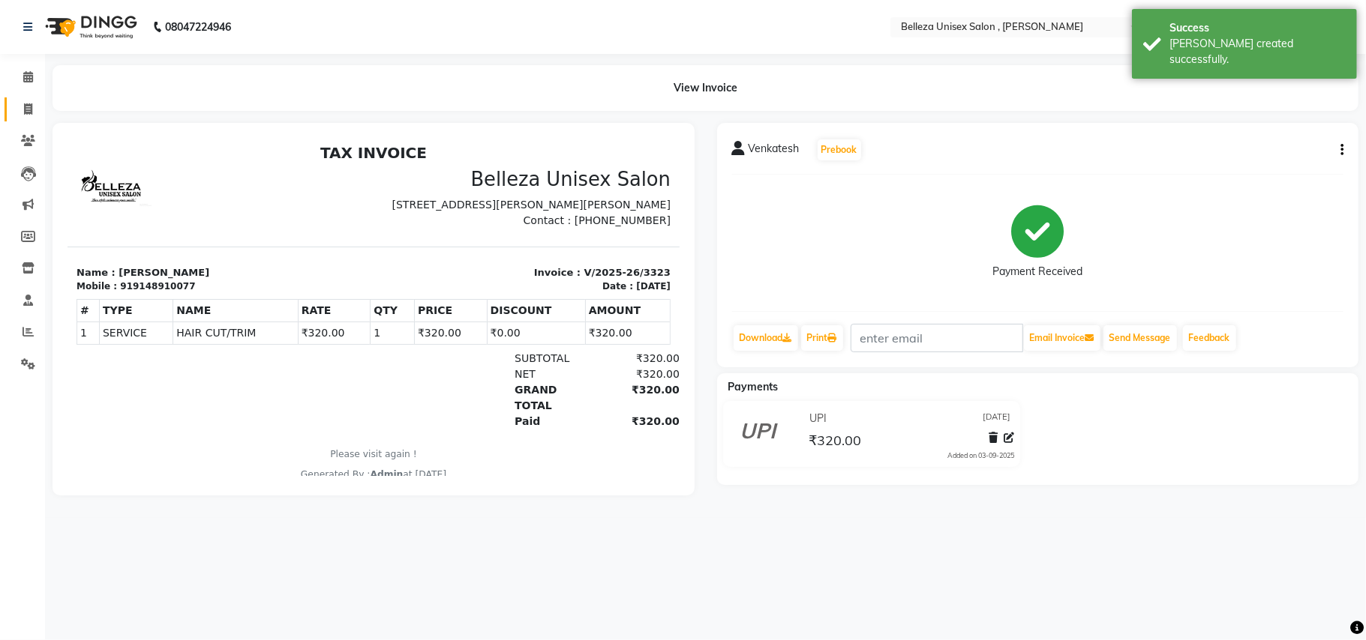
click at [28, 99] on link "Invoice" at bounding box center [22, 109] width 36 height 25
select select "service"
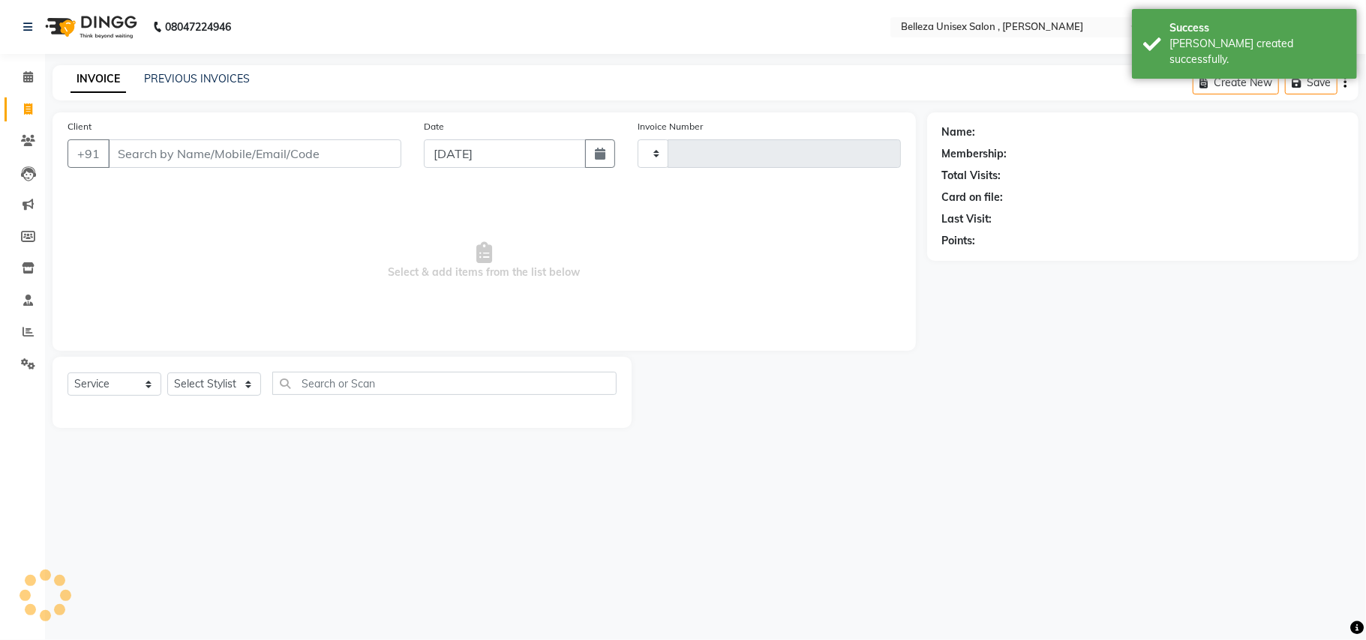
type input "3324"
select select "4047"
select select "product"
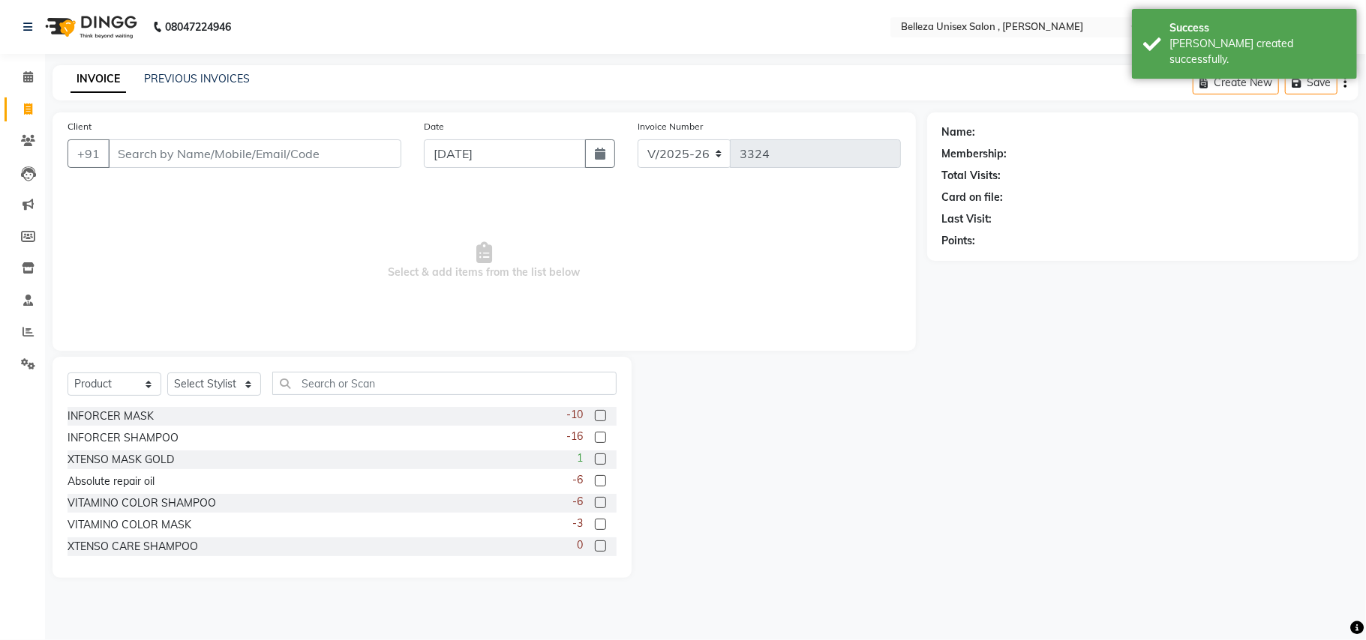
click at [369, 145] on input "Client" at bounding box center [254, 153] width 293 height 28
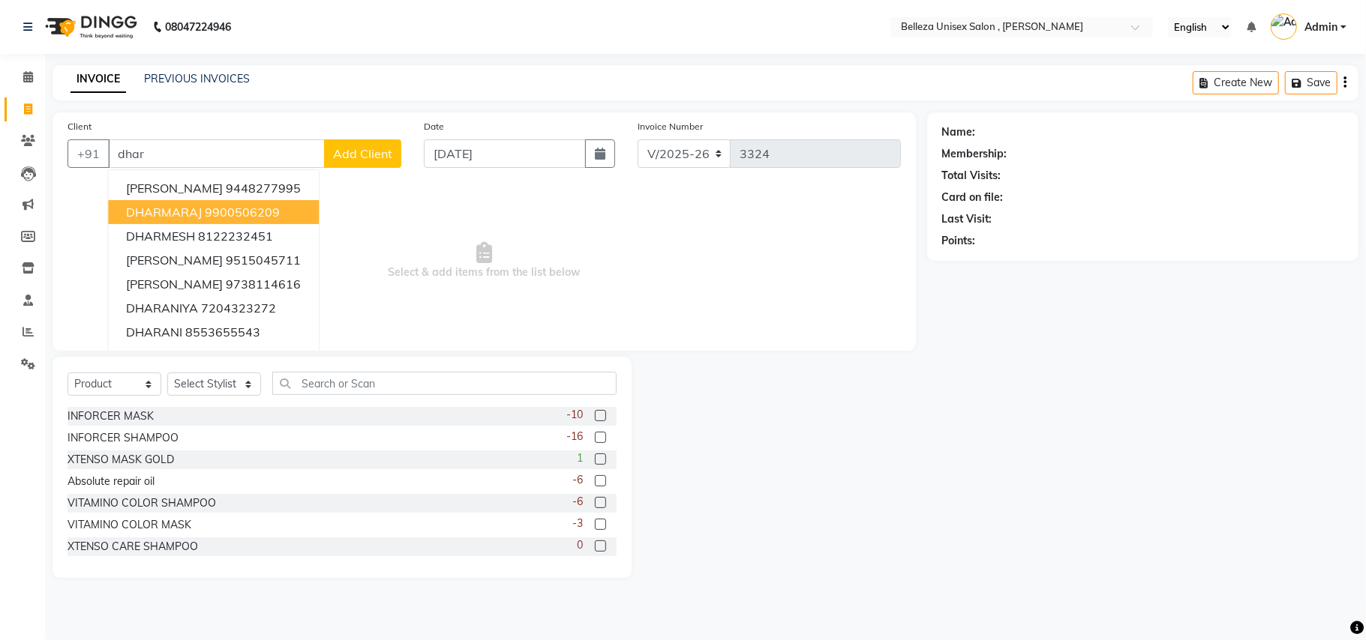
click at [244, 208] on ngb-highlight "9900506209" at bounding box center [242, 212] width 75 height 15
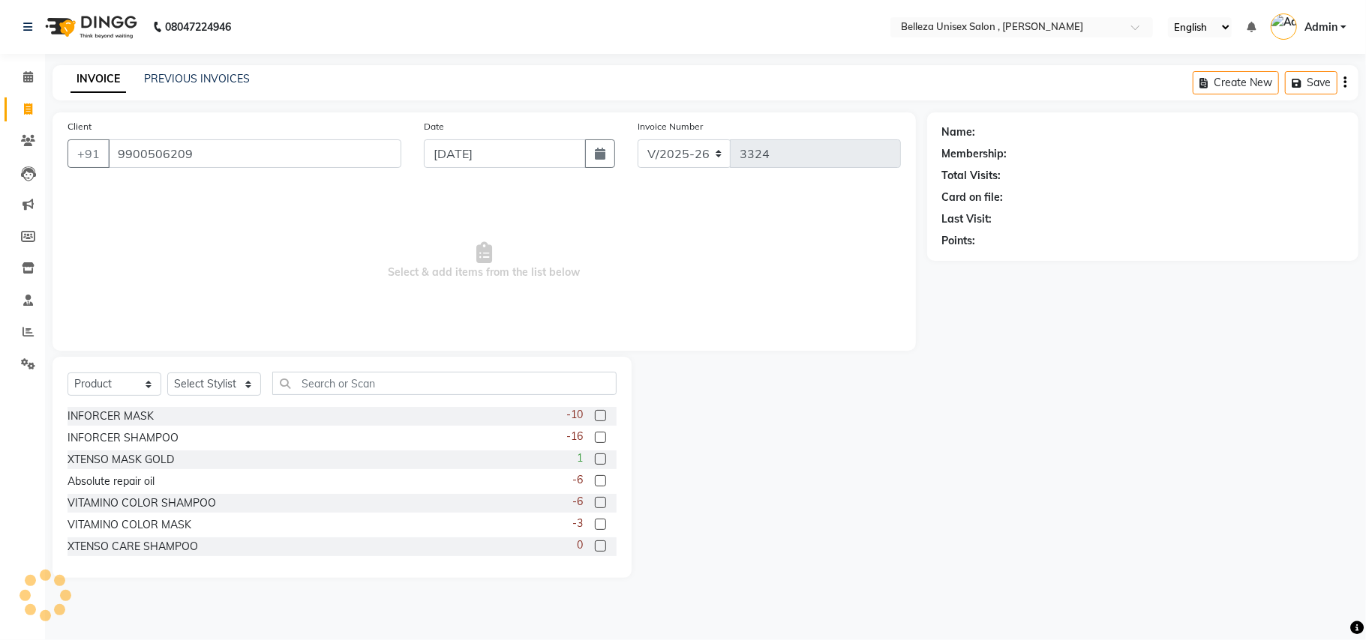
type input "9900506209"
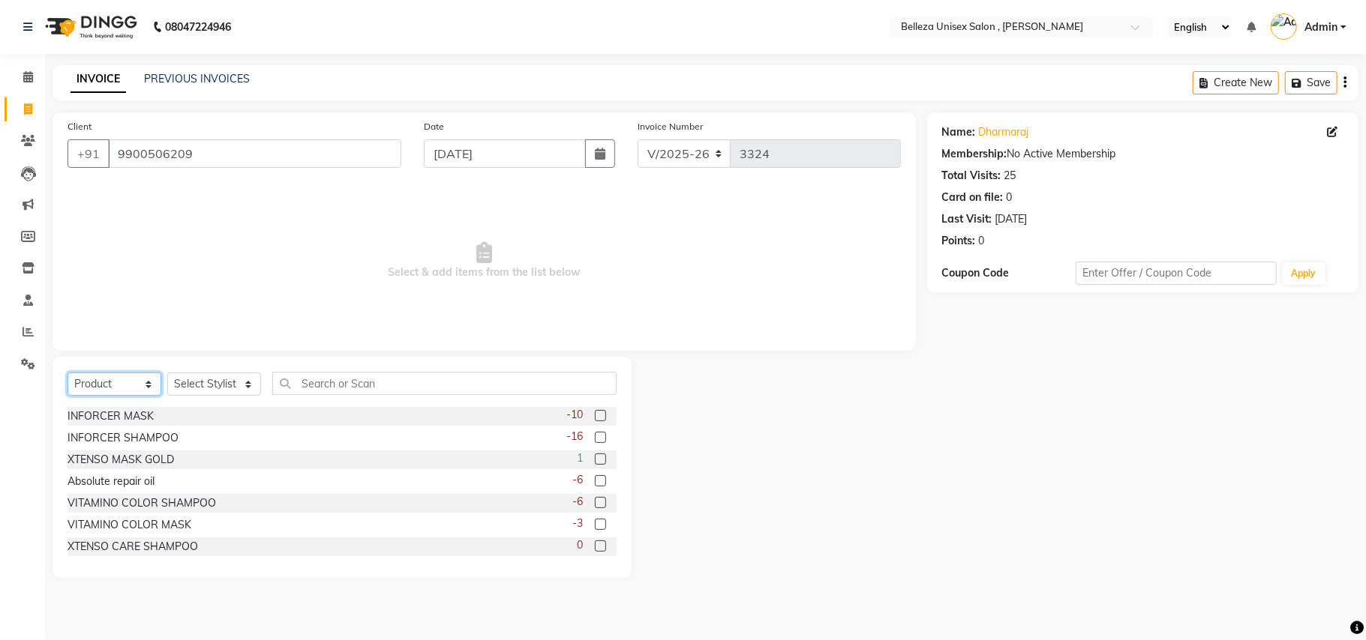
click at [127, 385] on select "Select Service Product Membership Package Voucher Prepaid Gift Card" at bounding box center [114, 384] width 94 height 23
select select "service"
click at [67, 373] on select "Select Service Product Membership Package Voucher Prepaid Gift Card" at bounding box center [114, 384] width 94 height 23
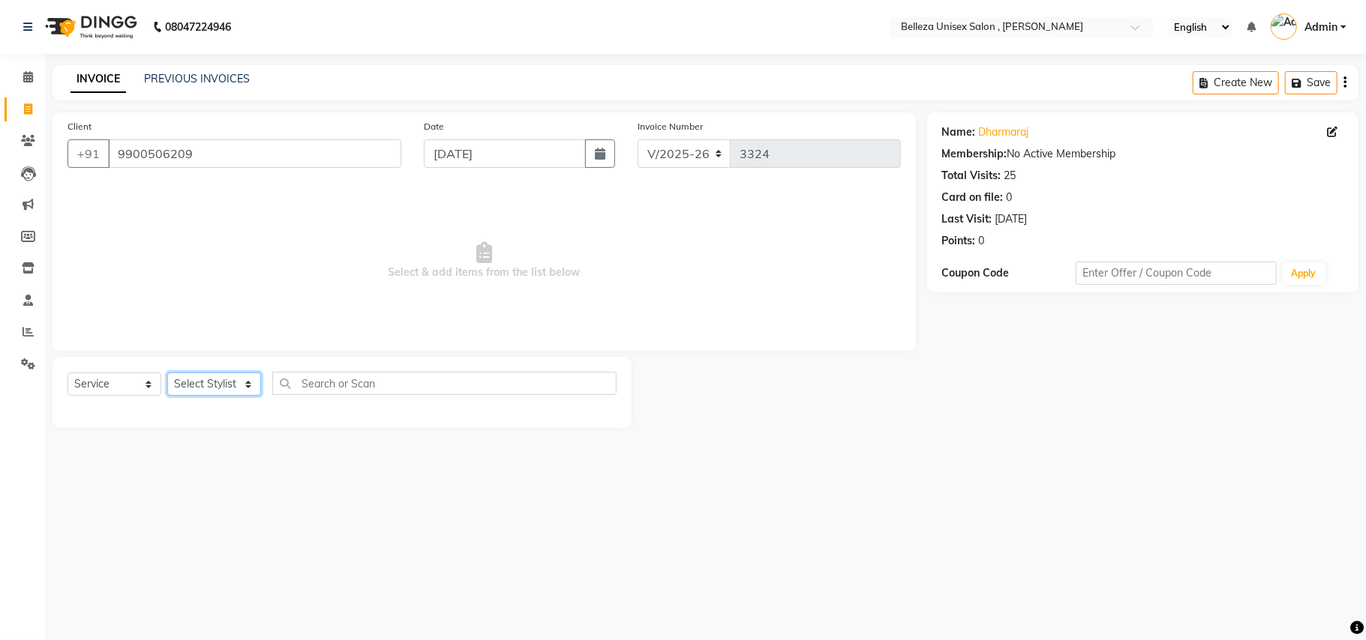
click at [229, 382] on select "Select Stylist [PERSON_NAME] Barsa Boss [PERSON_NAME] [PERSON_NAME] [PERSON_NAM…" at bounding box center [214, 384] width 94 height 23
select select "21578"
click at [167, 373] on select "Select Stylist [PERSON_NAME] Barsa Boss [PERSON_NAME] [PERSON_NAME] [PERSON_NAM…" at bounding box center [214, 384] width 94 height 23
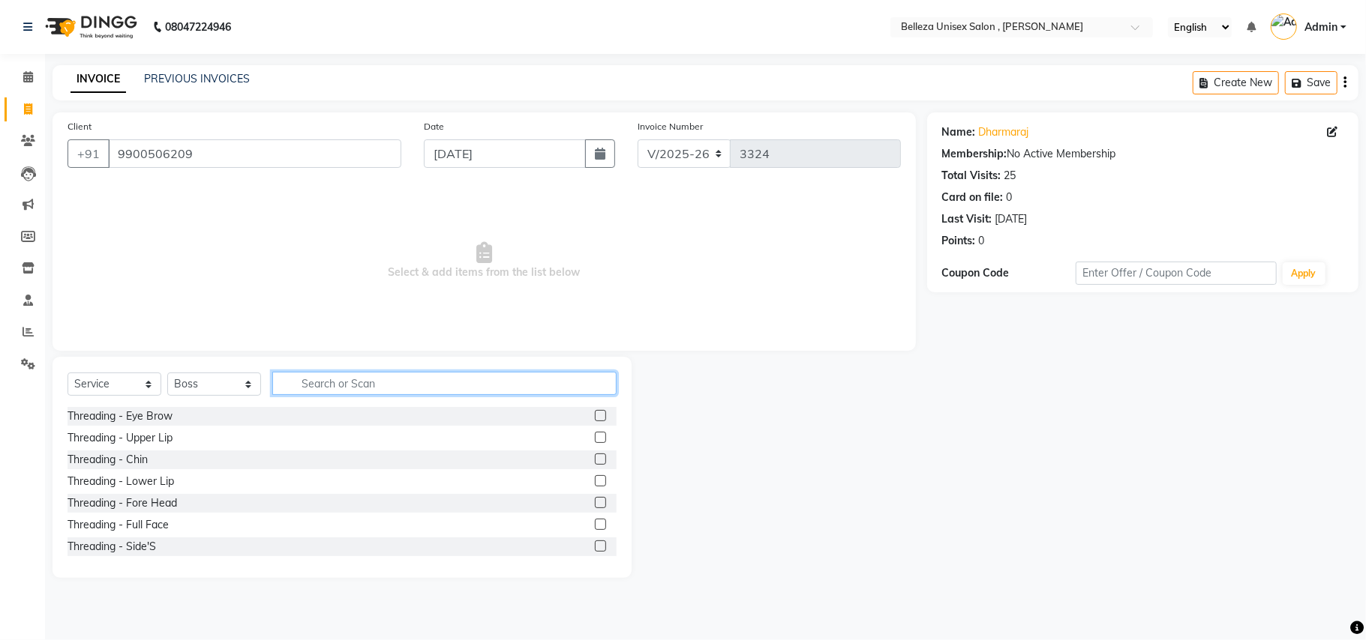
click at [322, 379] on input "text" at bounding box center [444, 383] width 344 height 23
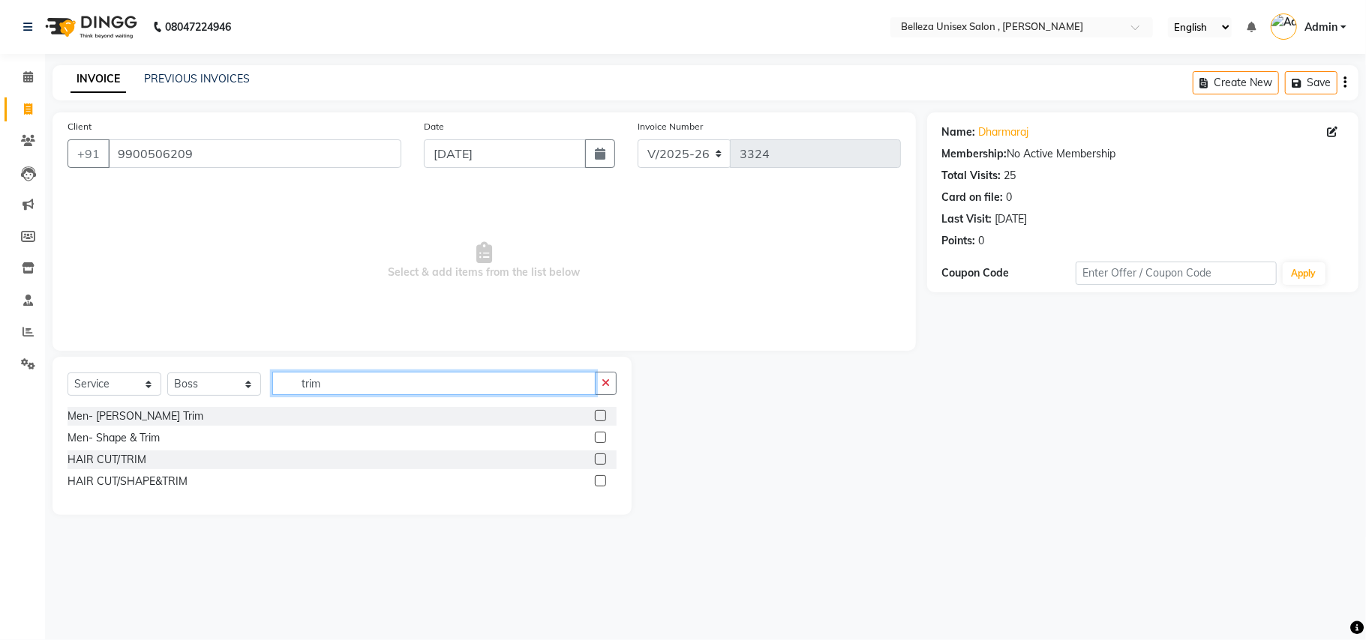
type input "trim"
click at [598, 436] on label at bounding box center [600, 437] width 11 height 11
click at [598, 436] on input "checkbox" at bounding box center [600, 438] width 10 height 10
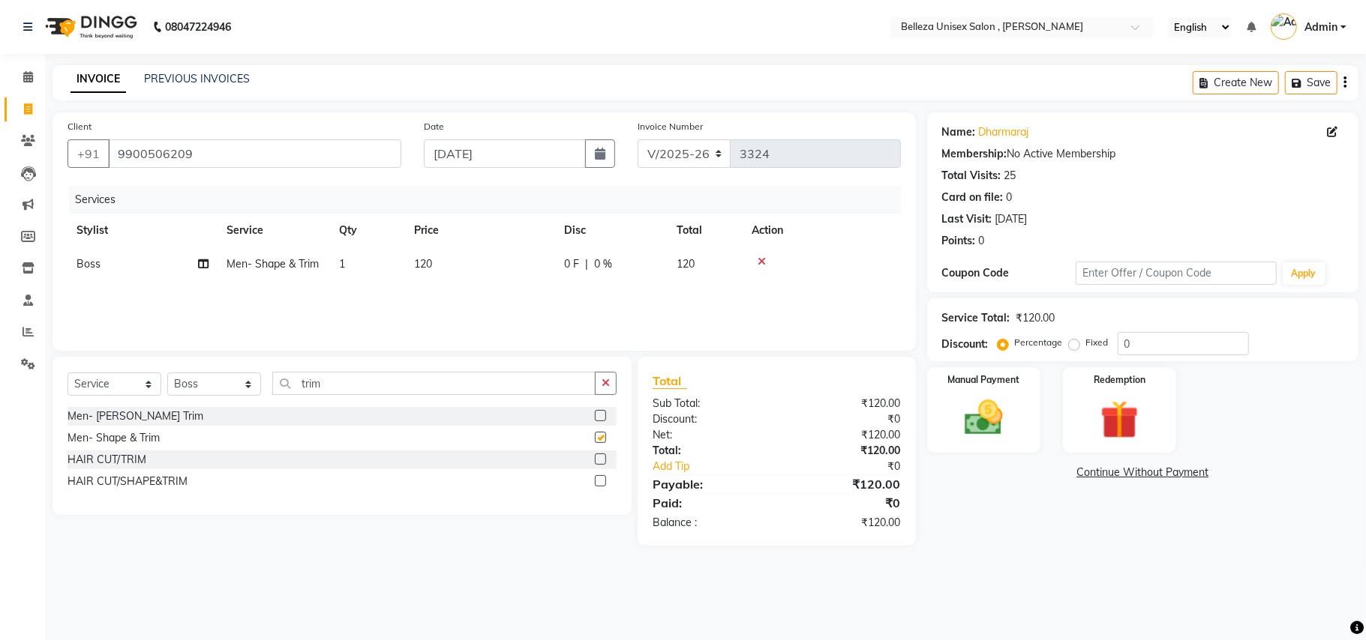
checkbox input "false"
click at [993, 414] on img at bounding box center [983, 418] width 65 height 46
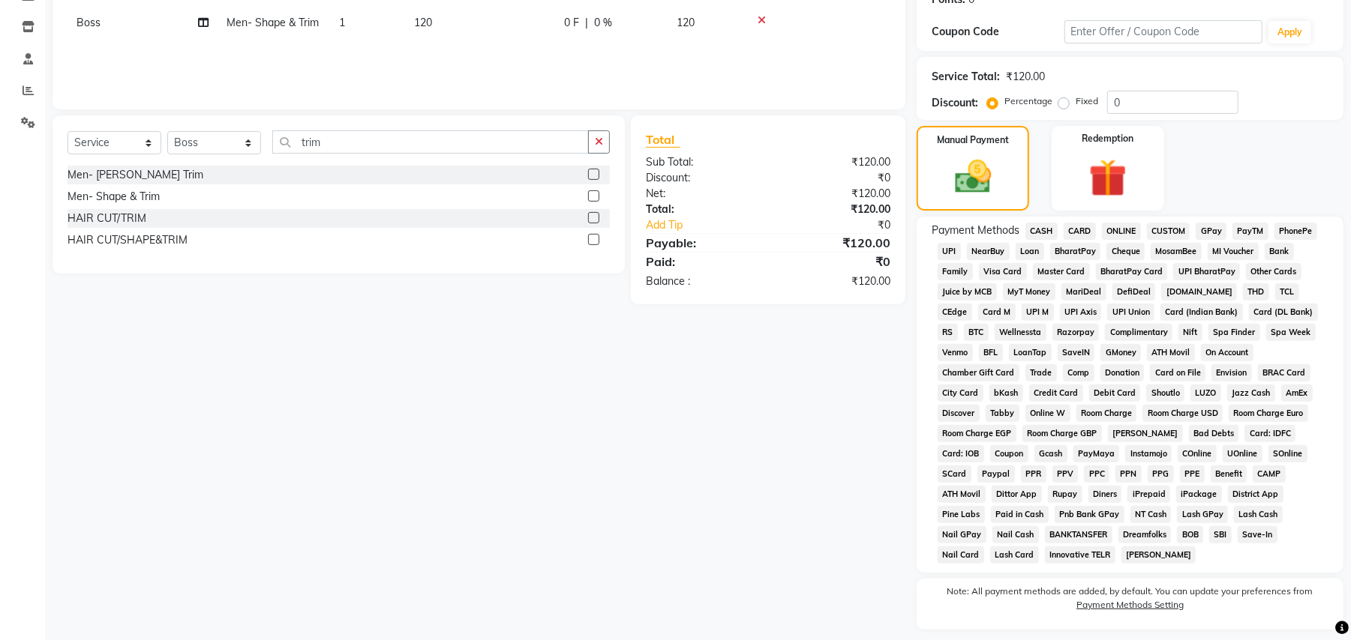
scroll to position [267, 0]
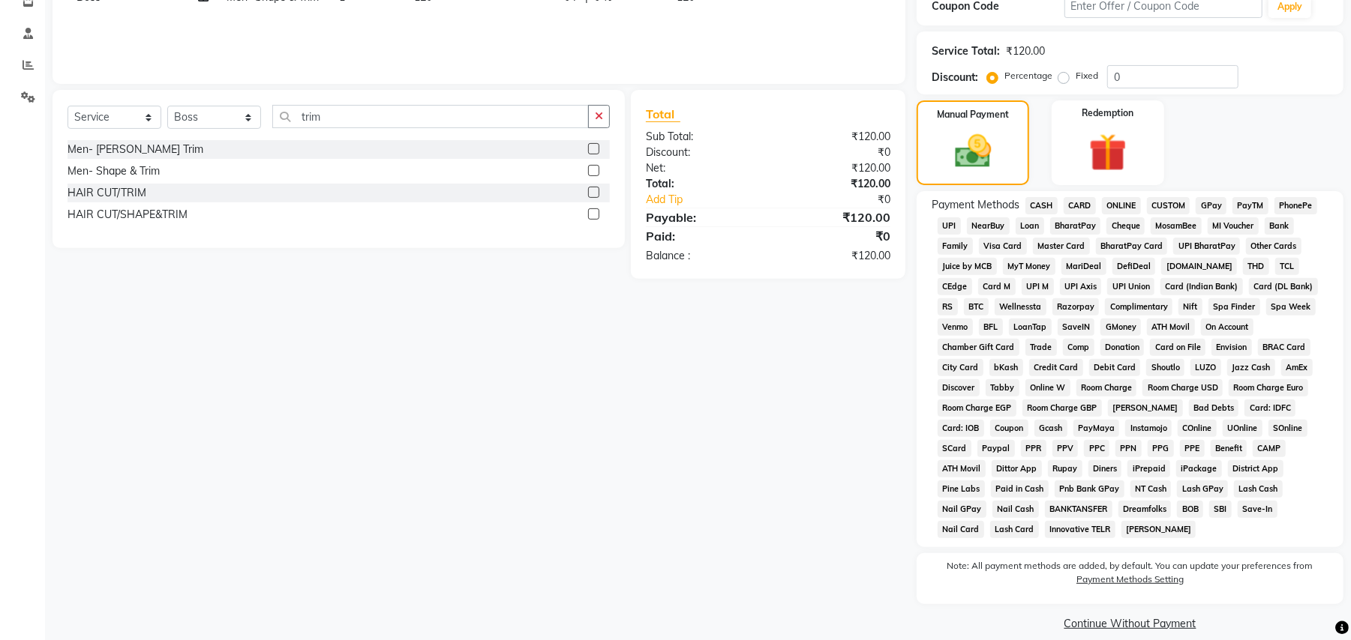
click at [940, 220] on span "UPI" at bounding box center [948, 225] width 23 height 17
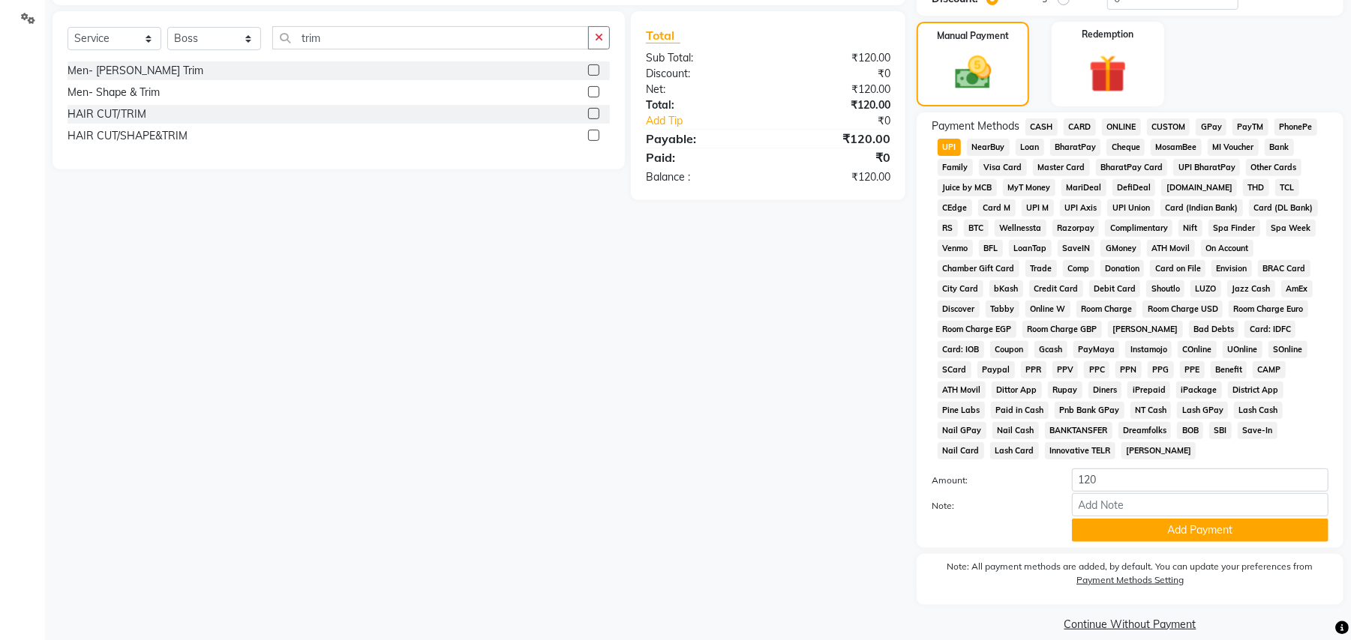
scroll to position [346, 0]
click at [1132, 518] on button "Add Payment" at bounding box center [1200, 529] width 256 height 23
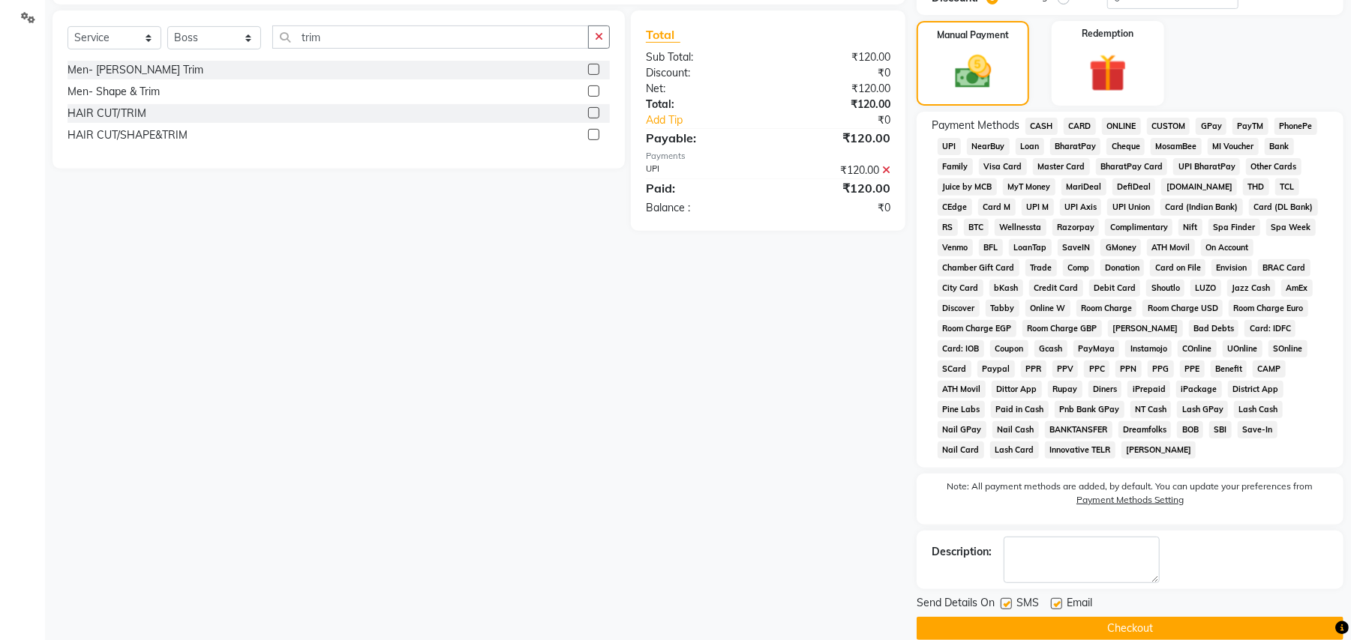
click at [985, 617] on button "Checkout" at bounding box center [1129, 628] width 427 height 23
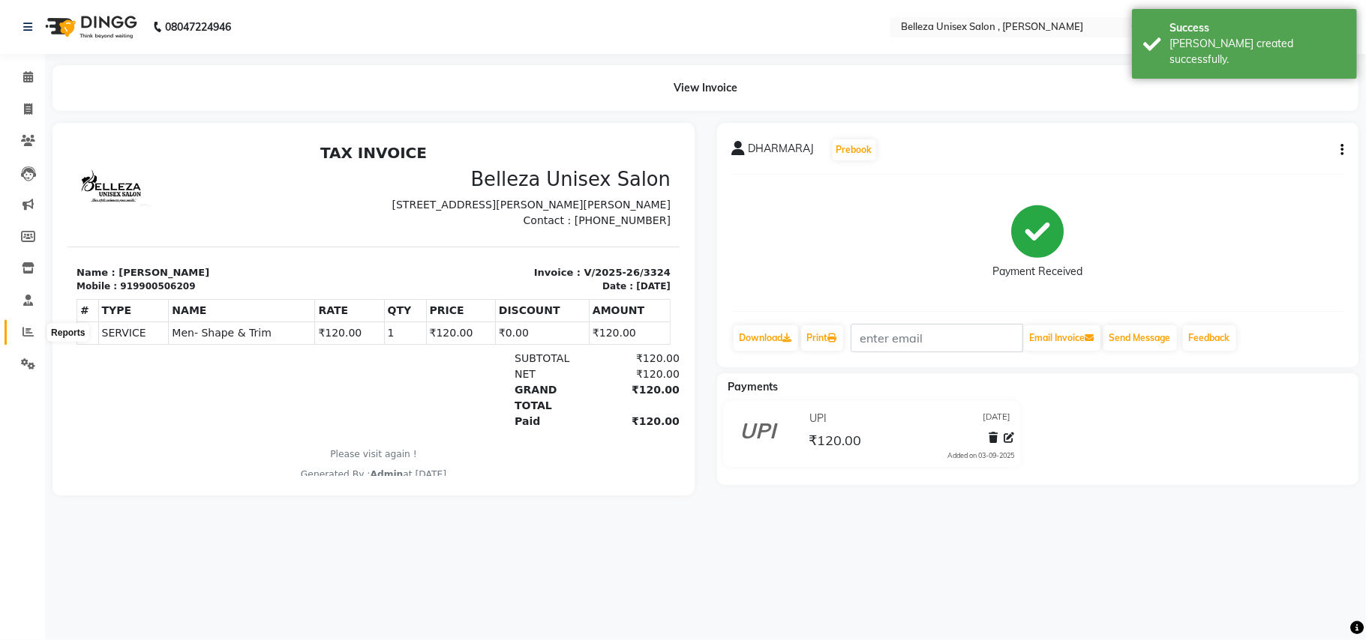
click at [28, 330] on icon at bounding box center [27, 331] width 11 height 11
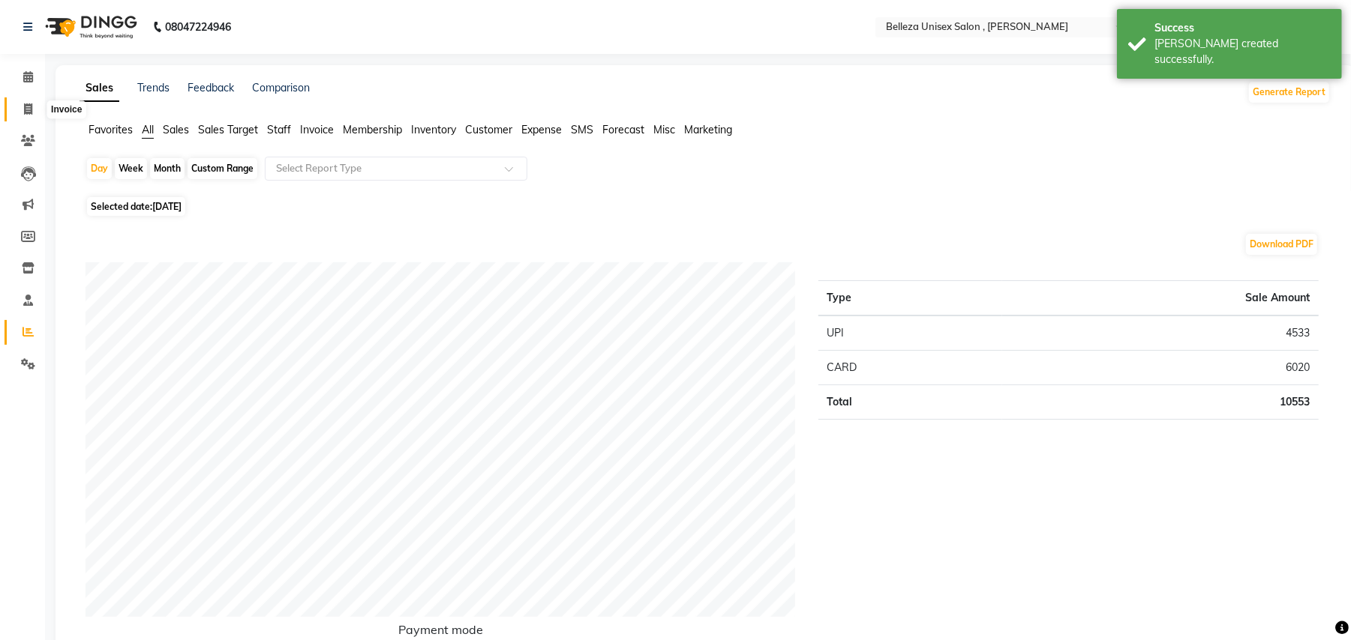
click at [28, 109] on icon at bounding box center [28, 108] width 8 height 11
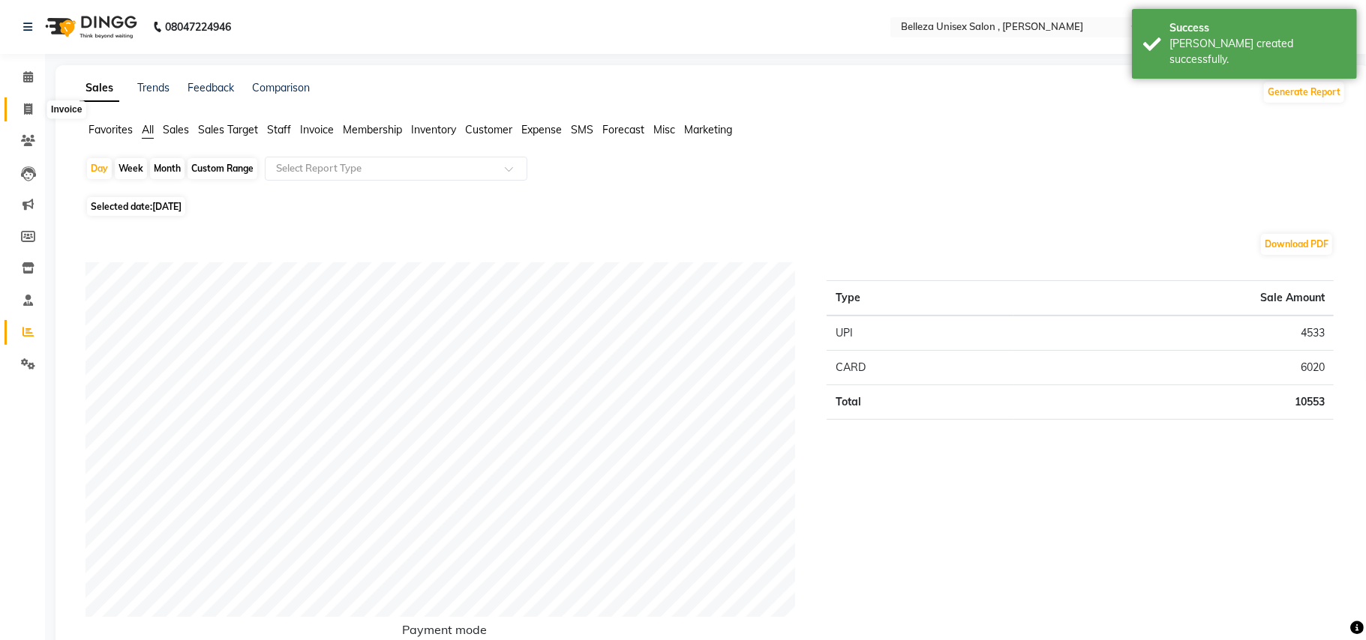
select select "4047"
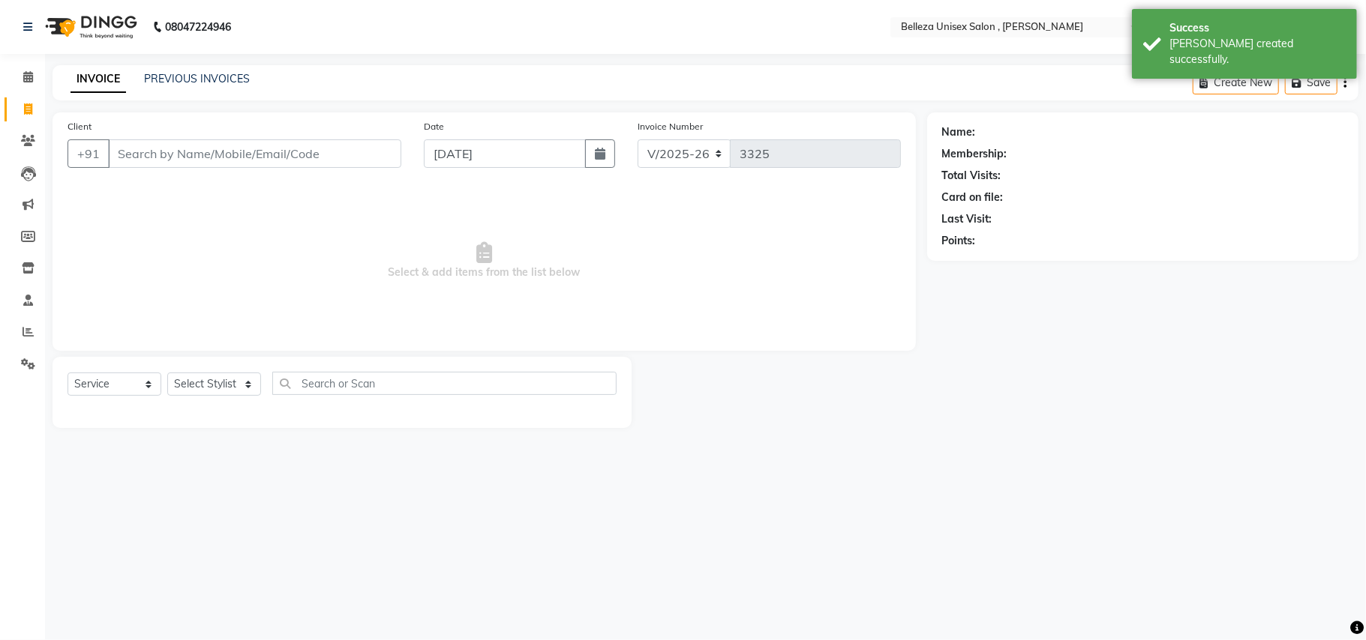
select select "product"
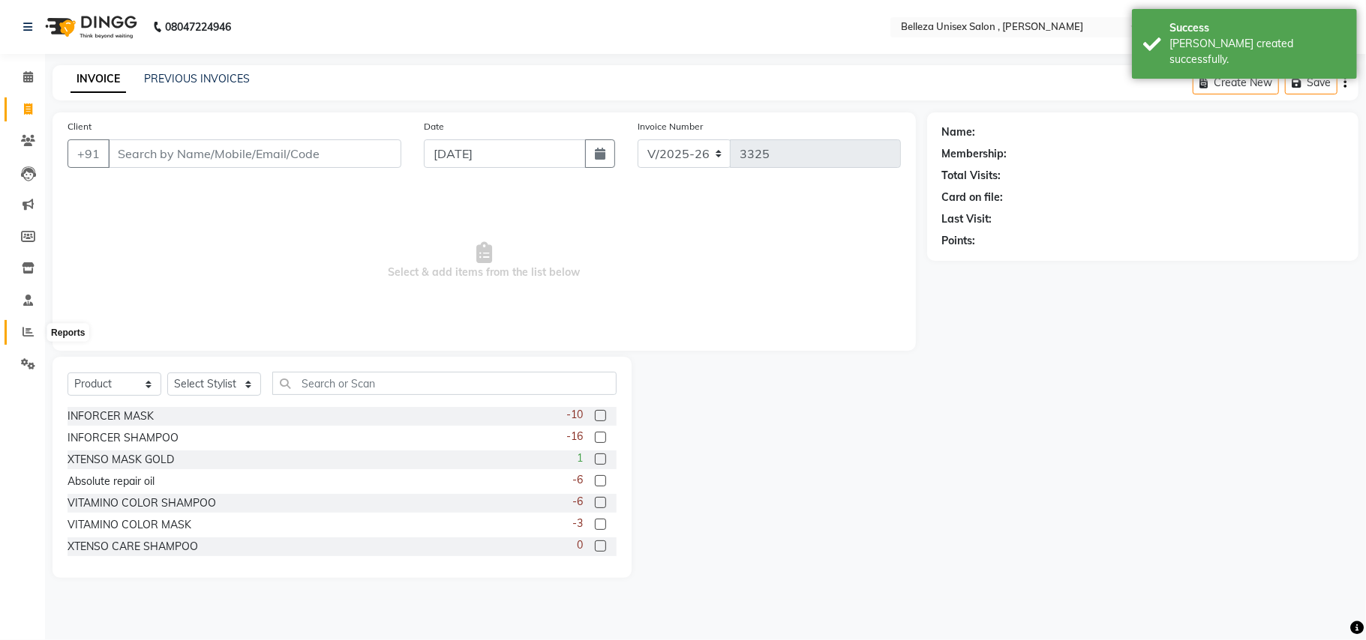
click at [24, 325] on span at bounding box center [28, 332] width 26 height 17
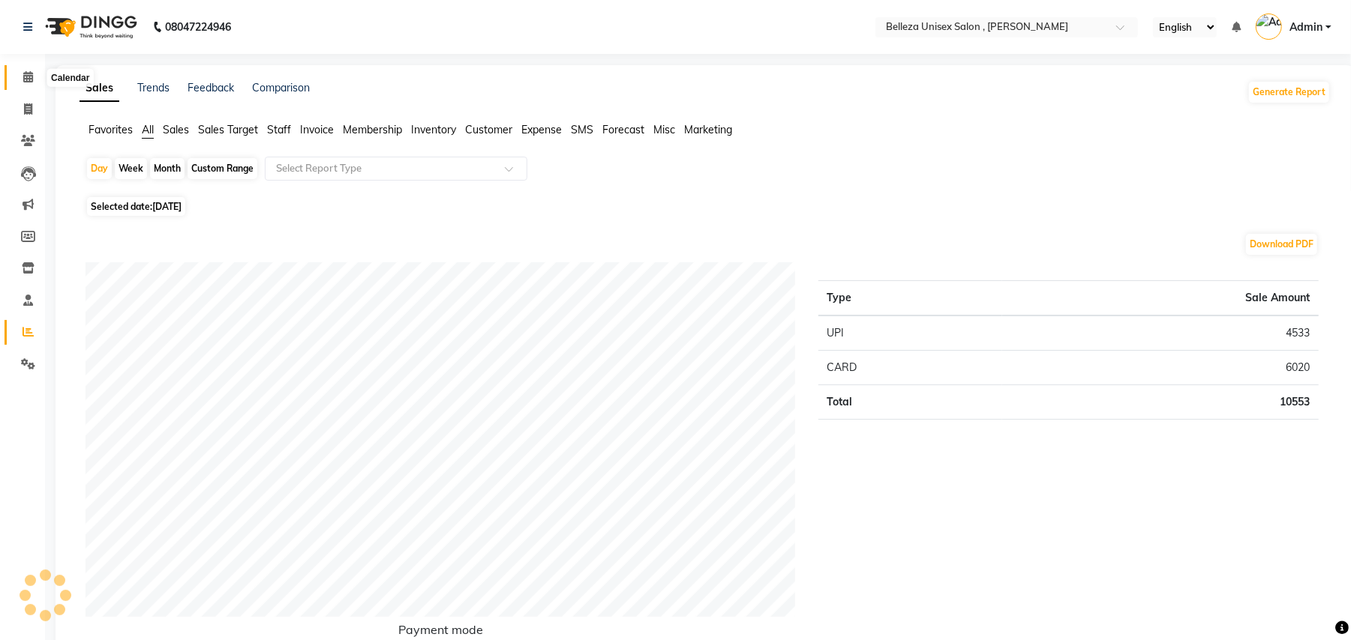
click at [31, 82] on icon at bounding box center [28, 76] width 10 height 11
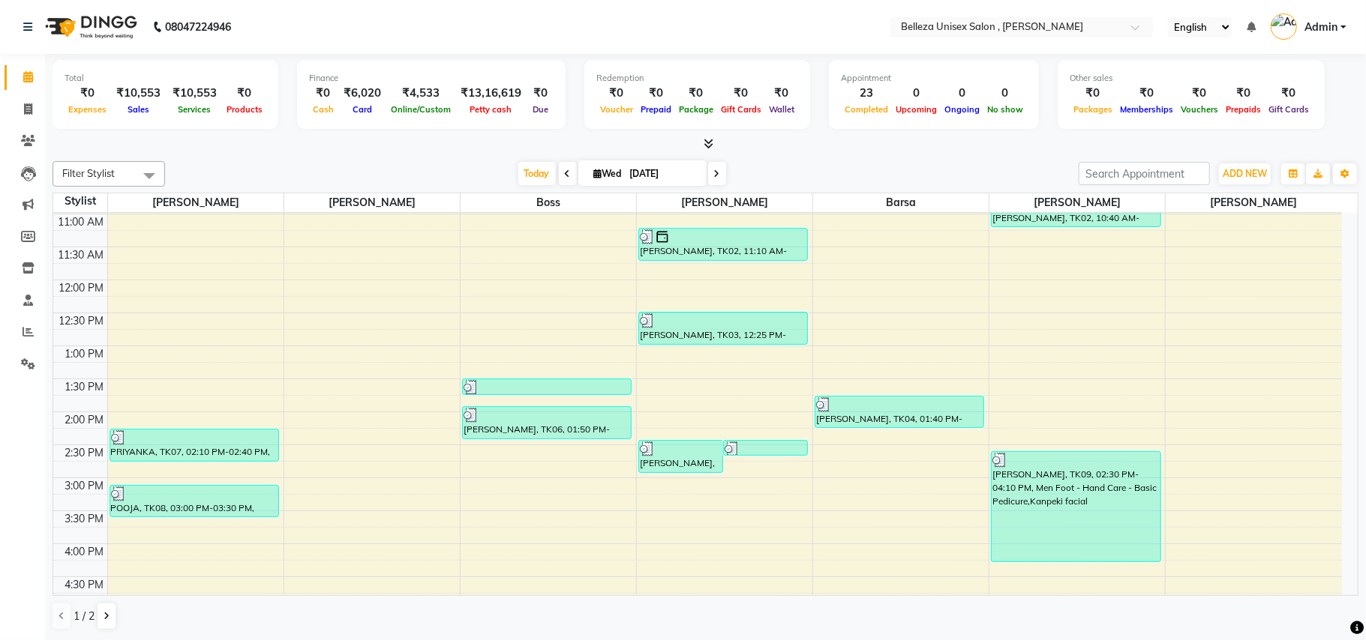
scroll to position [199, 0]
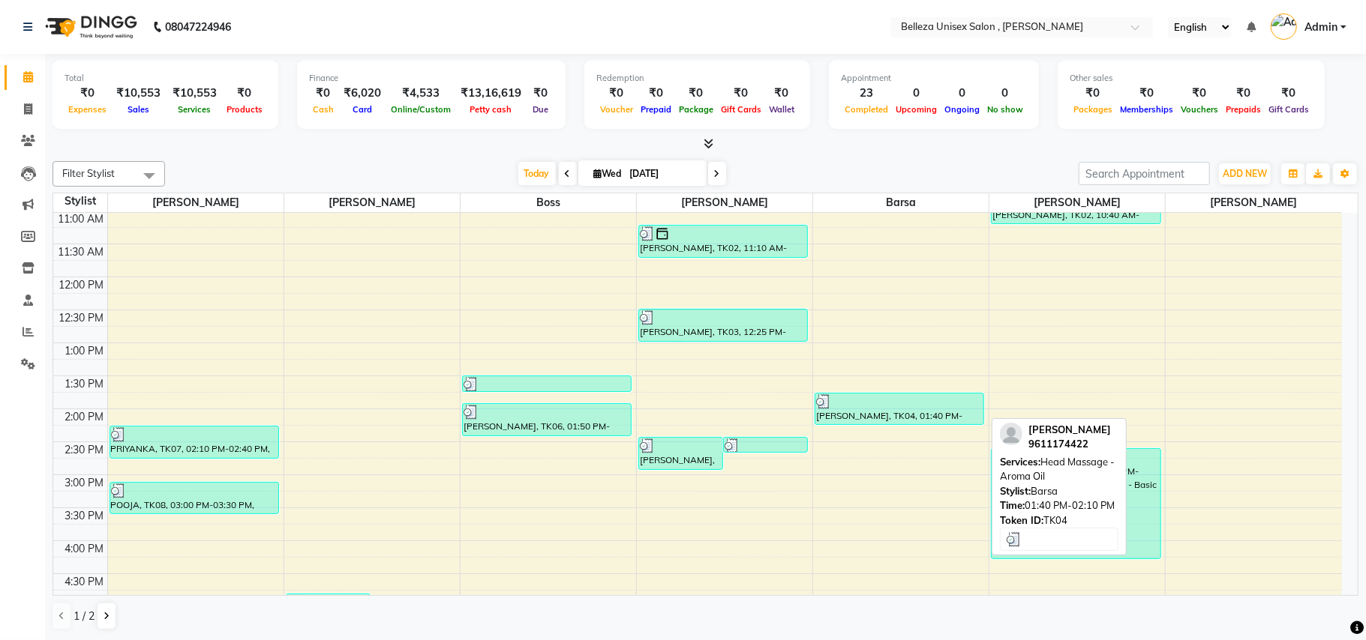
click at [904, 411] on div "[PERSON_NAME], TK04, 01:40 PM-02:10 PM, Head Massage - Aroma Oil" at bounding box center [899, 409] width 168 height 31
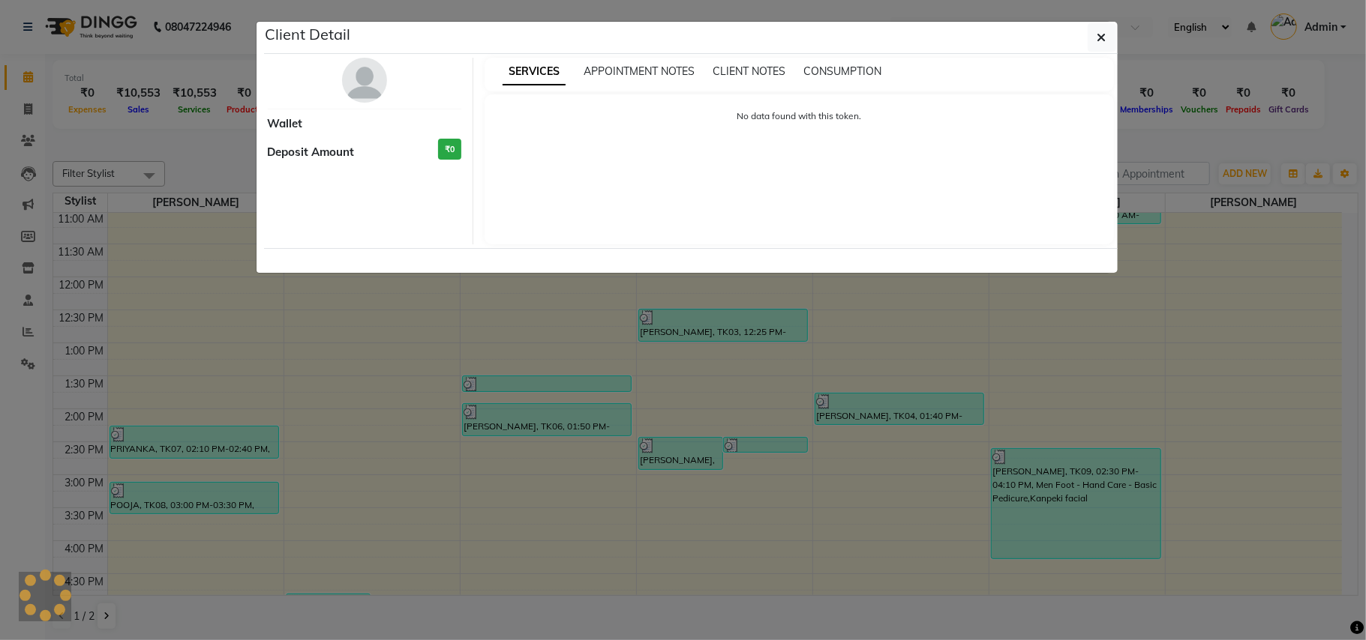
select select "3"
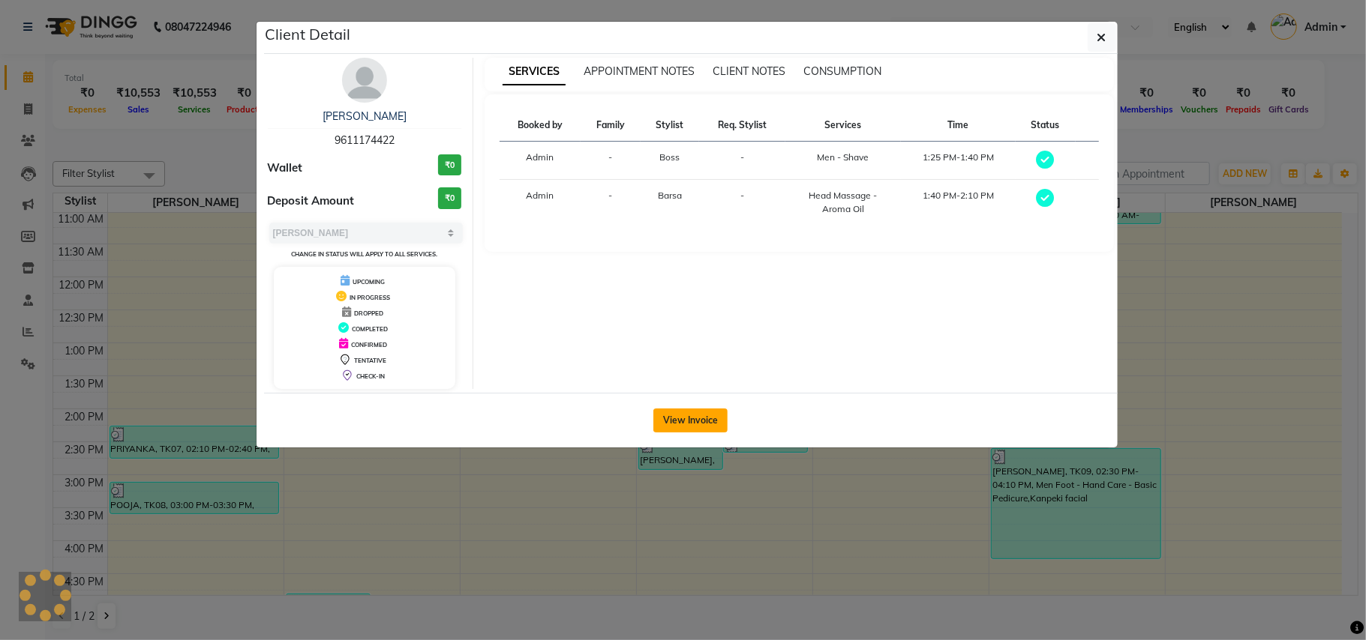
click at [675, 420] on button "View Invoice" at bounding box center [690, 421] width 74 height 24
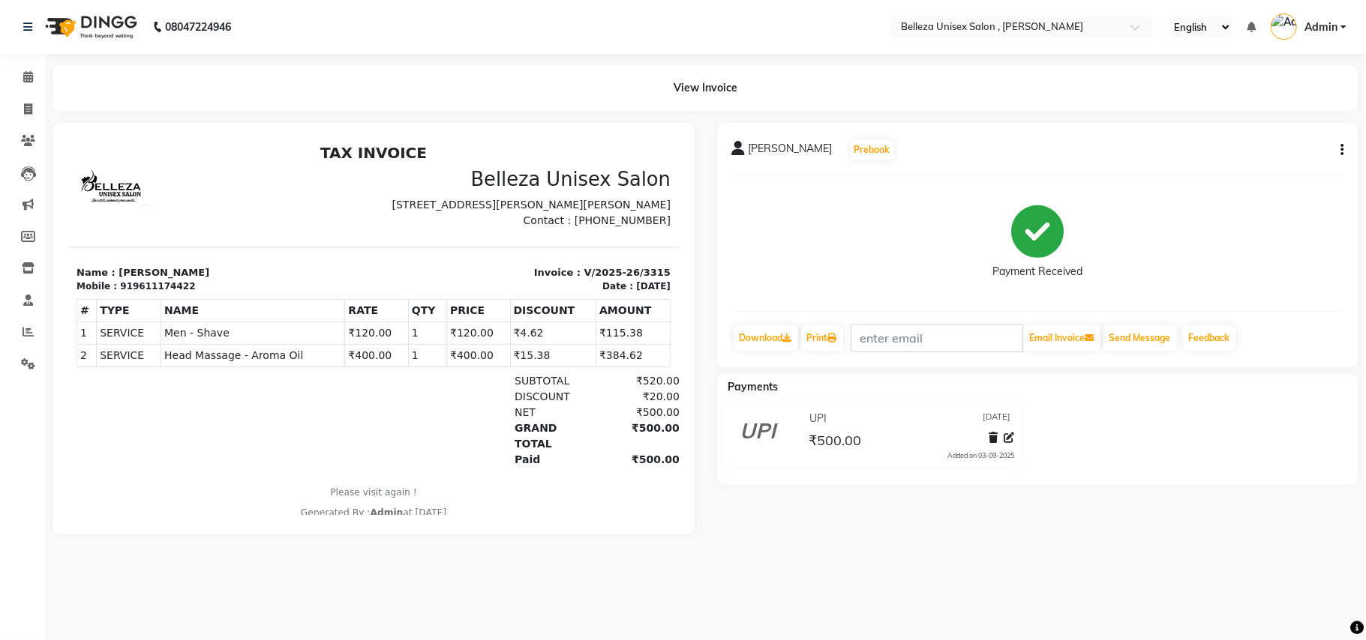
click at [1341, 150] on icon "button" at bounding box center [1341, 150] width 3 height 1
click at [1285, 150] on div "Edit Item Staff" at bounding box center [1266, 149] width 103 height 19
select select "21578"
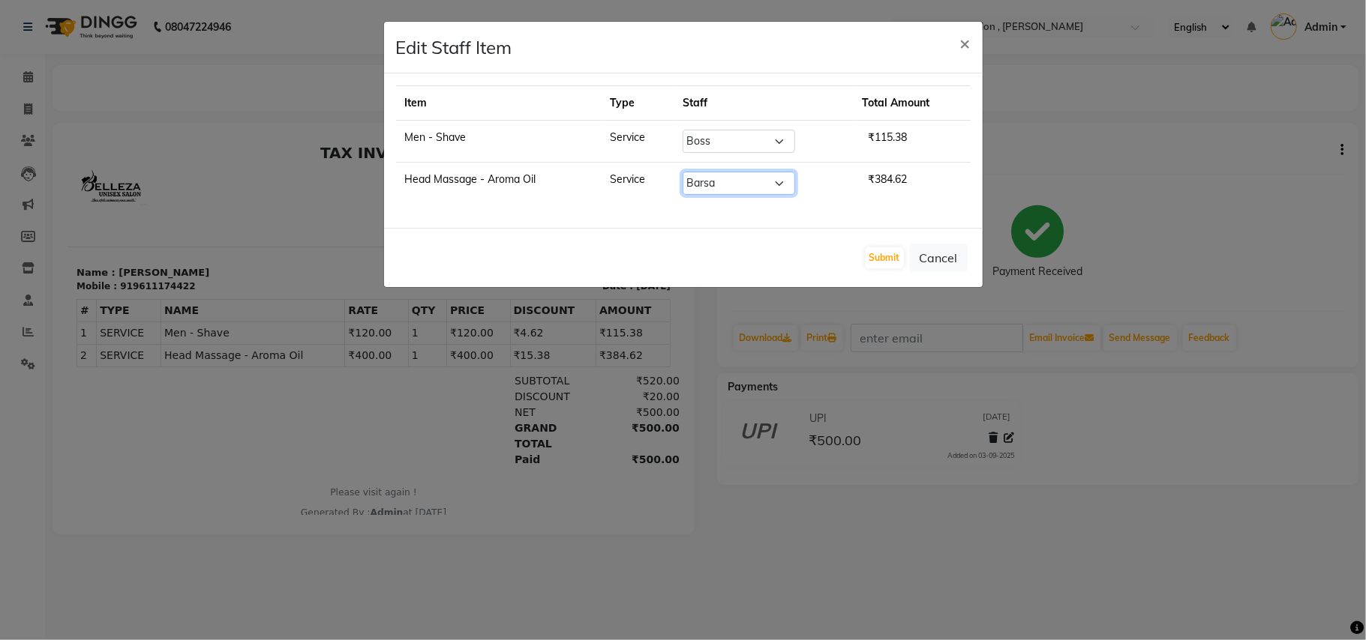
click at [781, 187] on select "Select [PERSON_NAME] Barsa Boss [PERSON_NAME] [PERSON_NAME] [PERSON_NAME] [PERS…" at bounding box center [738, 183] width 112 height 23
select select "74848"
click at [682, 173] on select "Select [PERSON_NAME] Barsa Boss [PERSON_NAME] [PERSON_NAME] [PERSON_NAME] [PERS…" at bounding box center [738, 183] width 112 height 23
click at [882, 259] on button "Submit" at bounding box center [884, 257] width 38 height 21
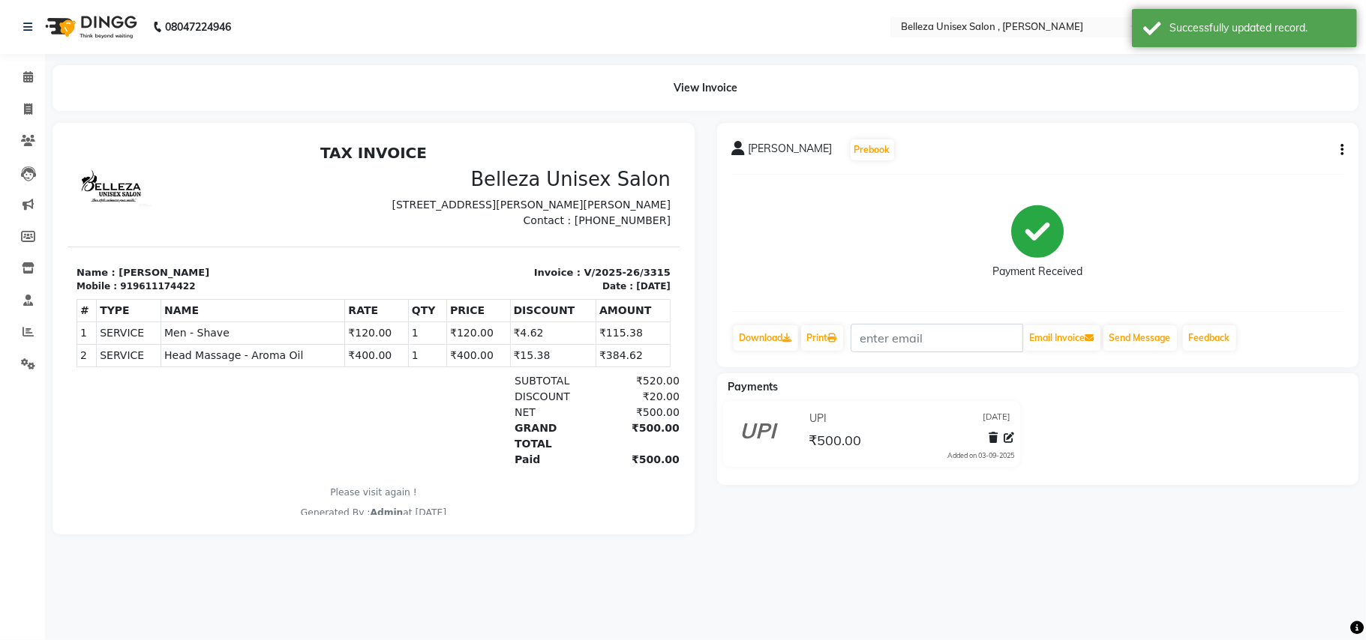
click at [31, 121] on li "Invoice" at bounding box center [22, 110] width 45 height 32
click at [25, 328] on icon at bounding box center [27, 331] width 11 height 11
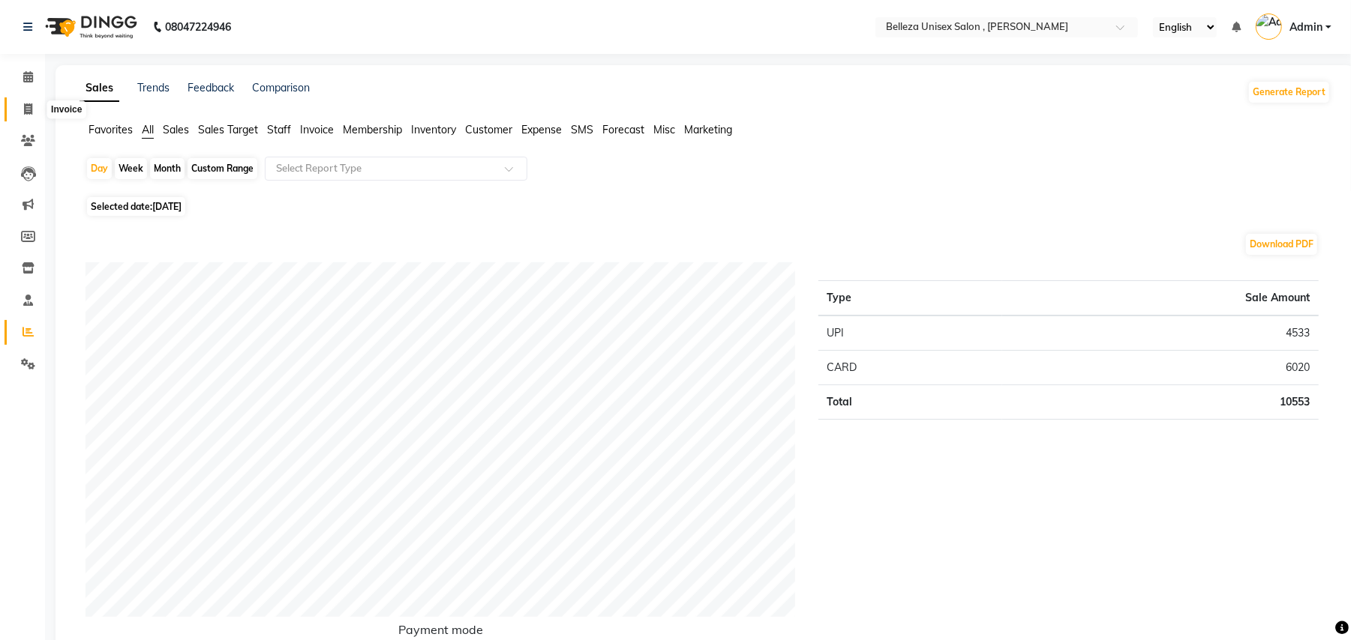
click at [25, 106] on icon at bounding box center [28, 108] width 8 height 11
select select "service"
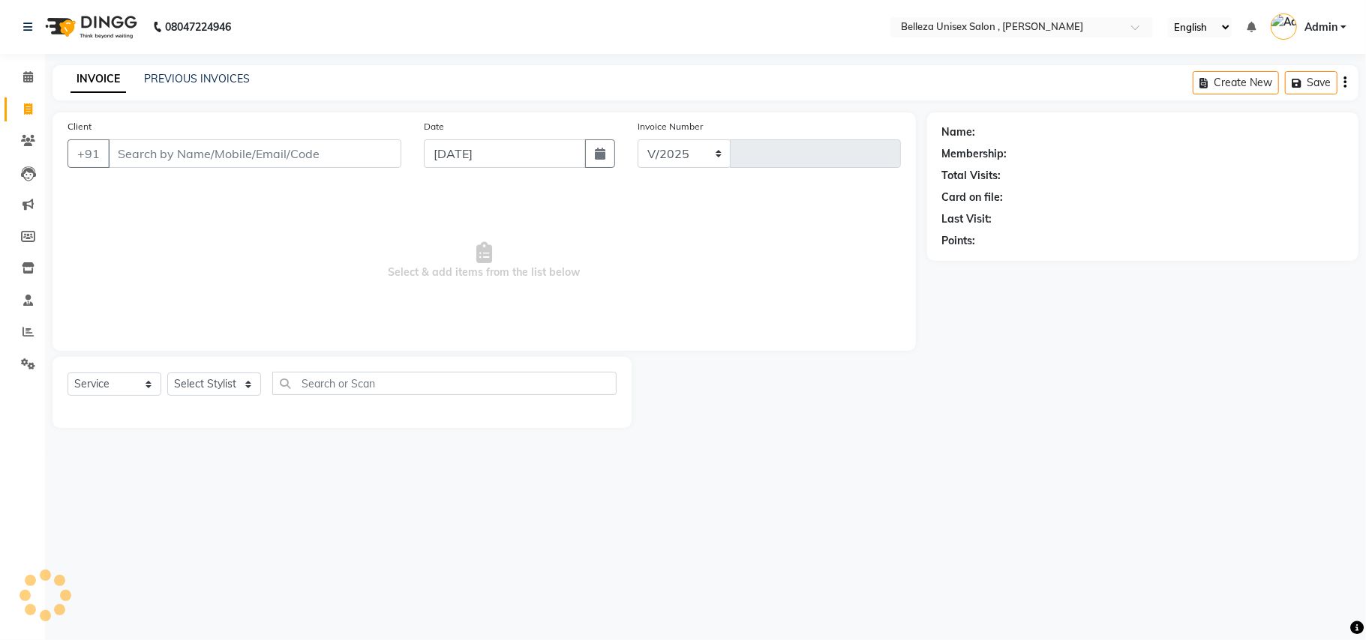
select select "4047"
type input "3325"
select select "product"
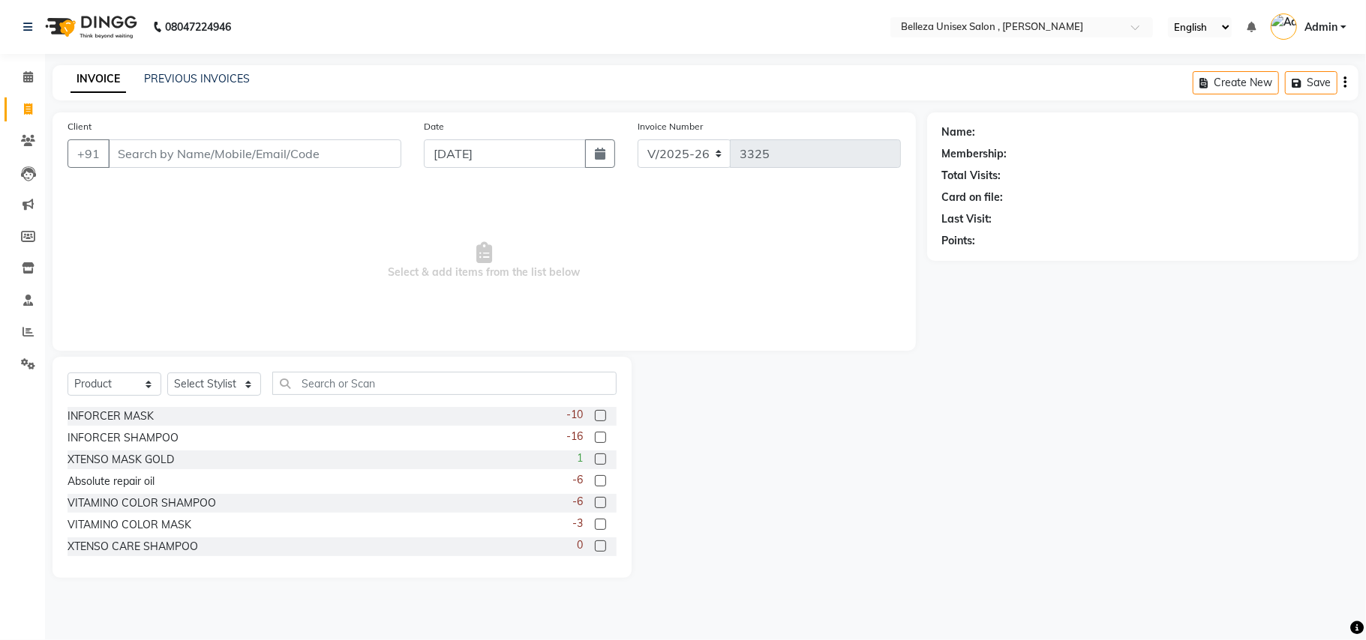
click at [282, 144] on input "Client" at bounding box center [254, 153] width 293 height 28
